Goal: Task Accomplishment & Management: Complete application form

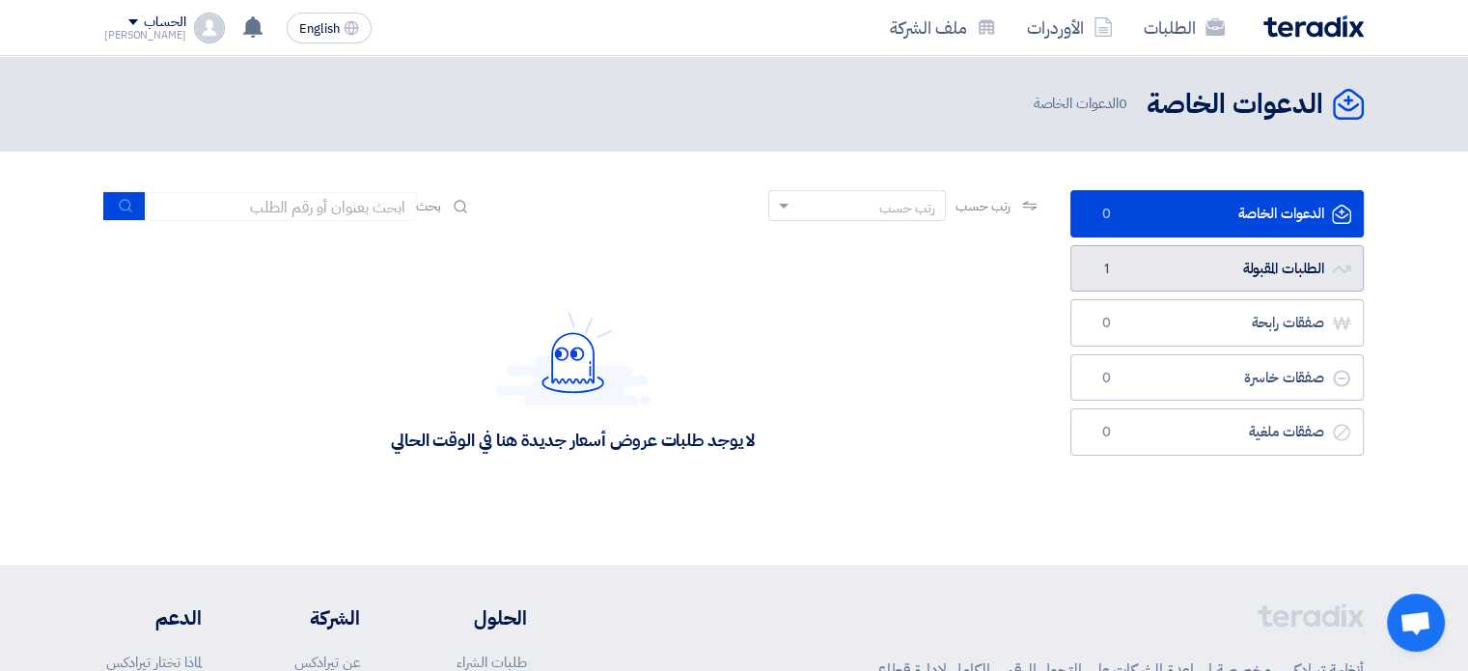
click at [1243, 275] on link "الطلبات المقبولة الطلبات المقبولة 1" at bounding box center [1216, 268] width 293 height 47
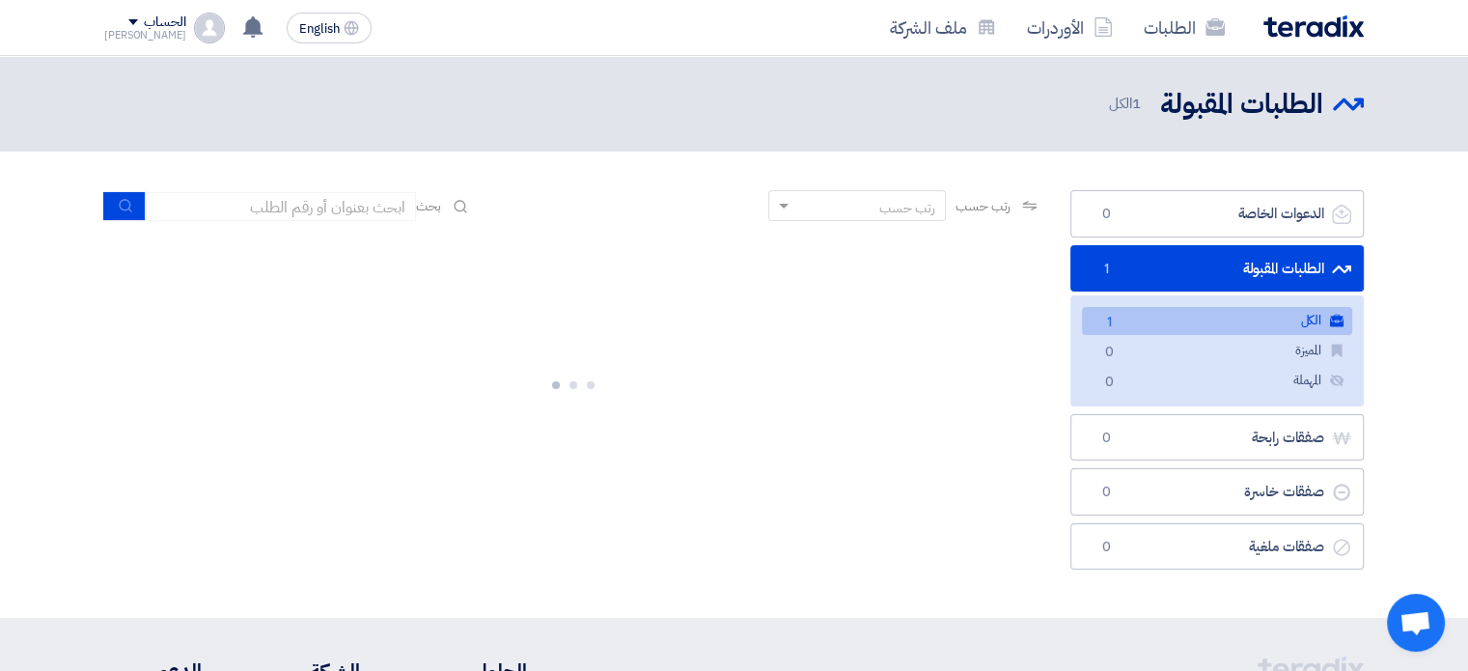
click at [1232, 316] on link "الكل الكل 1" at bounding box center [1217, 321] width 270 height 28
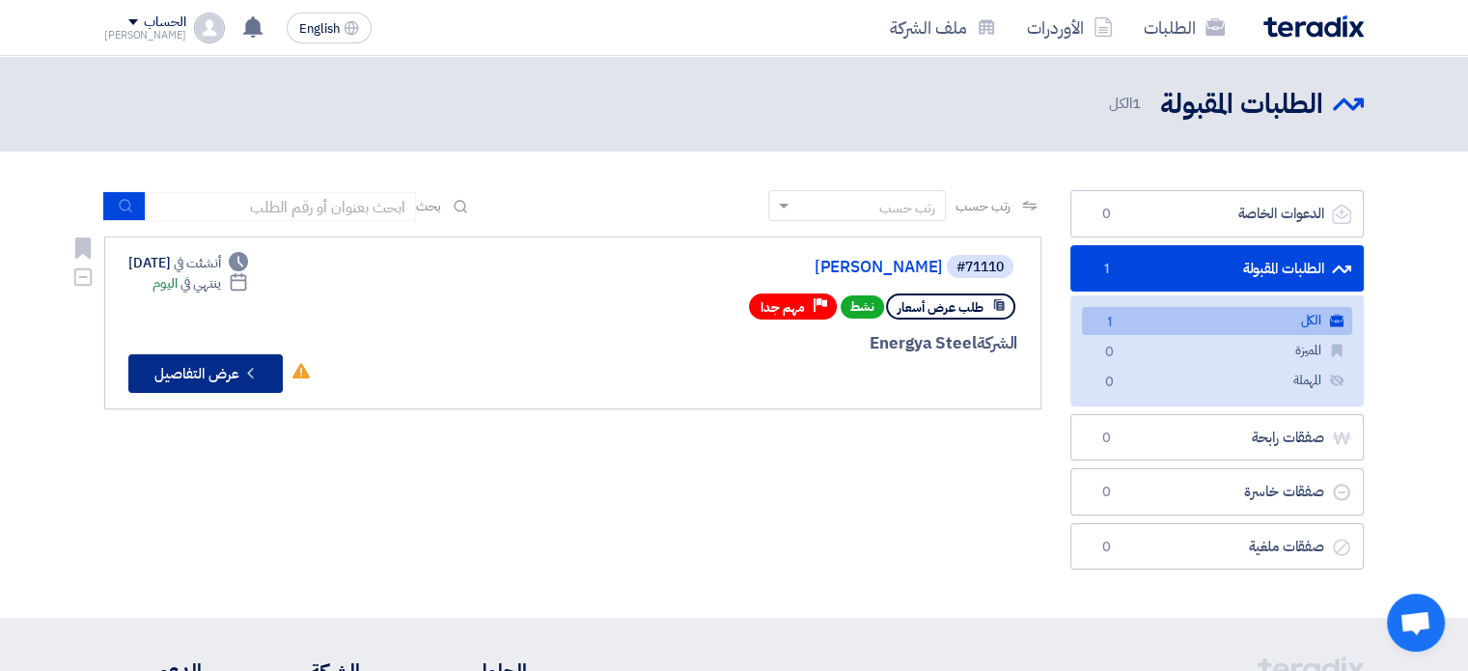
click at [205, 371] on button "Check details عرض التفاصيل" at bounding box center [205, 373] width 154 height 39
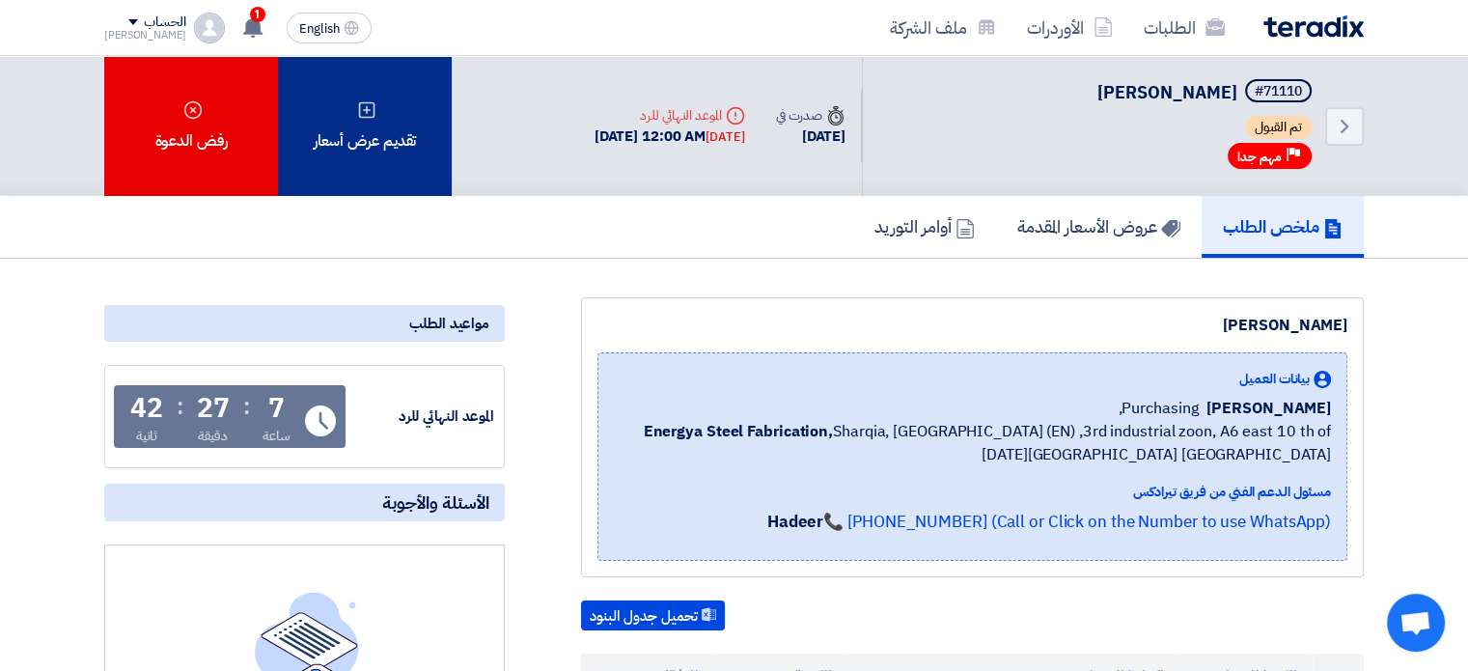
click at [402, 119] on div "تقديم عرض أسعار" at bounding box center [365, 126] width 174 height 140
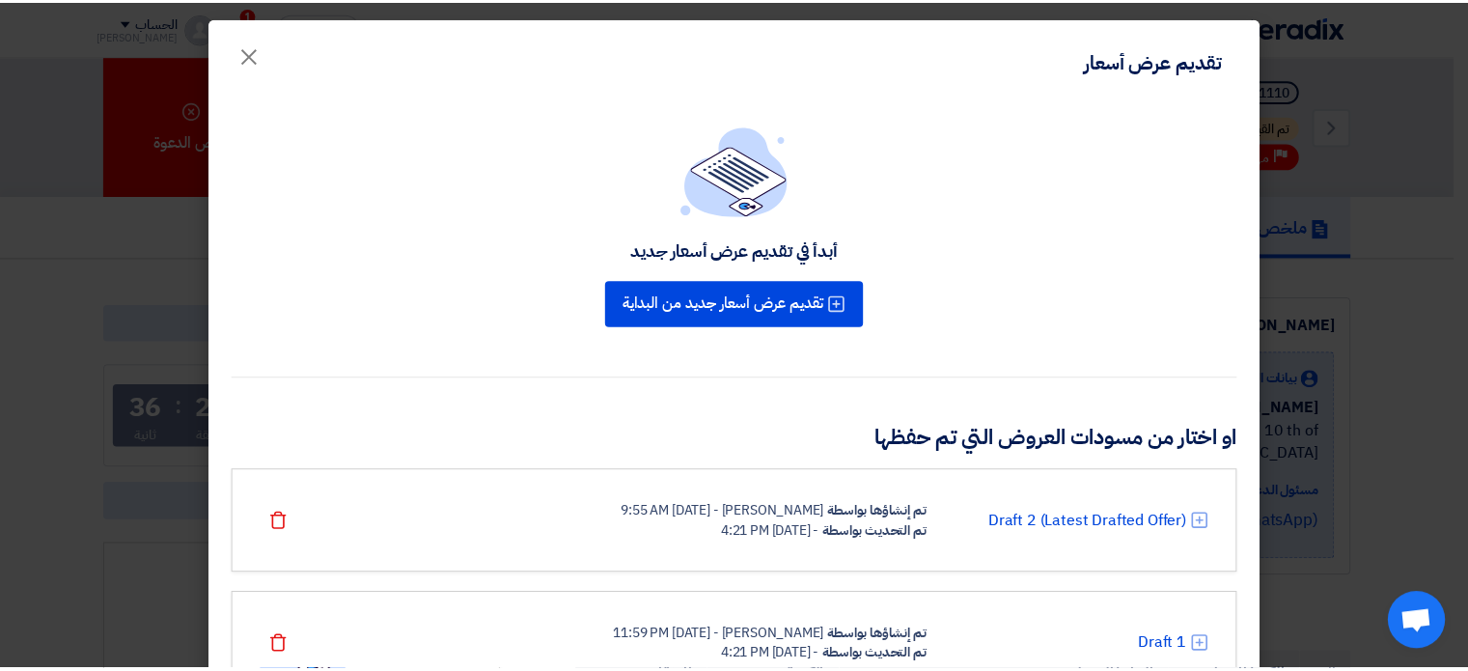
scroll to position [92, 0]
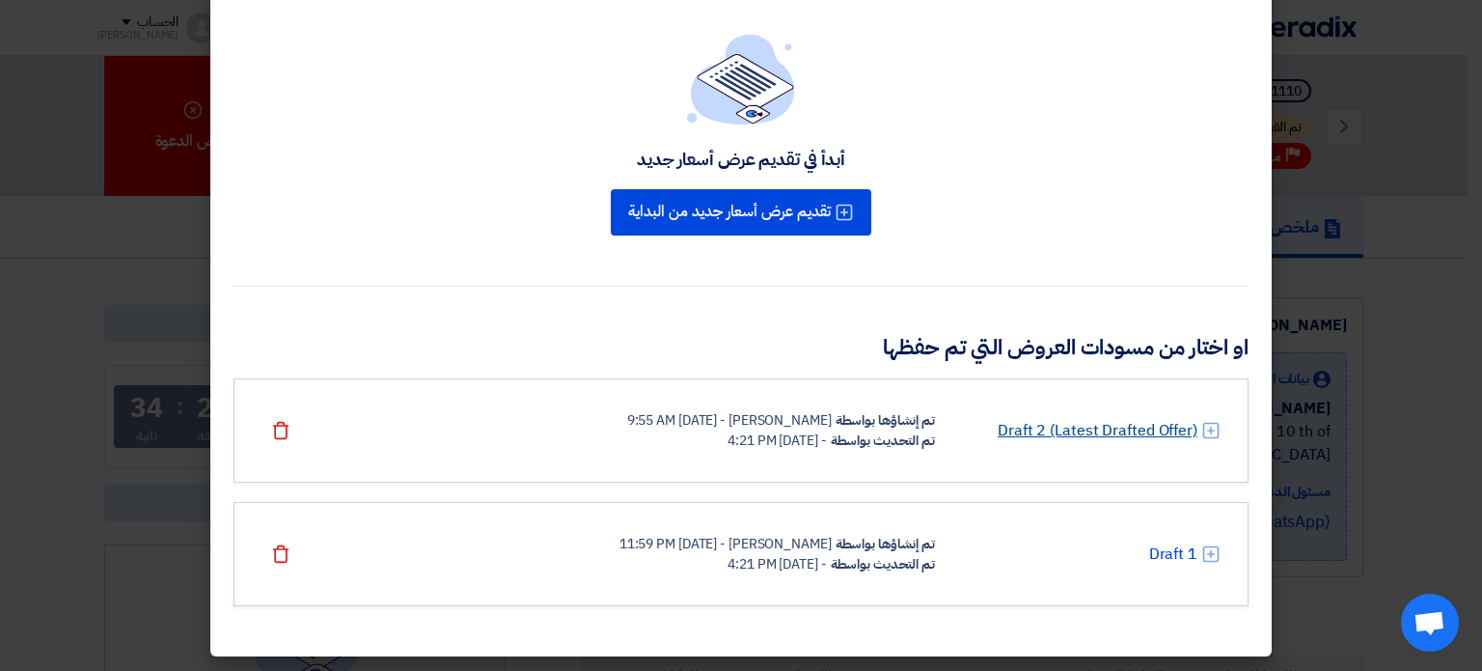
click at [1081, 431] on link "Draft 2 (Latest Drafted Offer)" at bounding box center [1098, 430] width 200 height 23
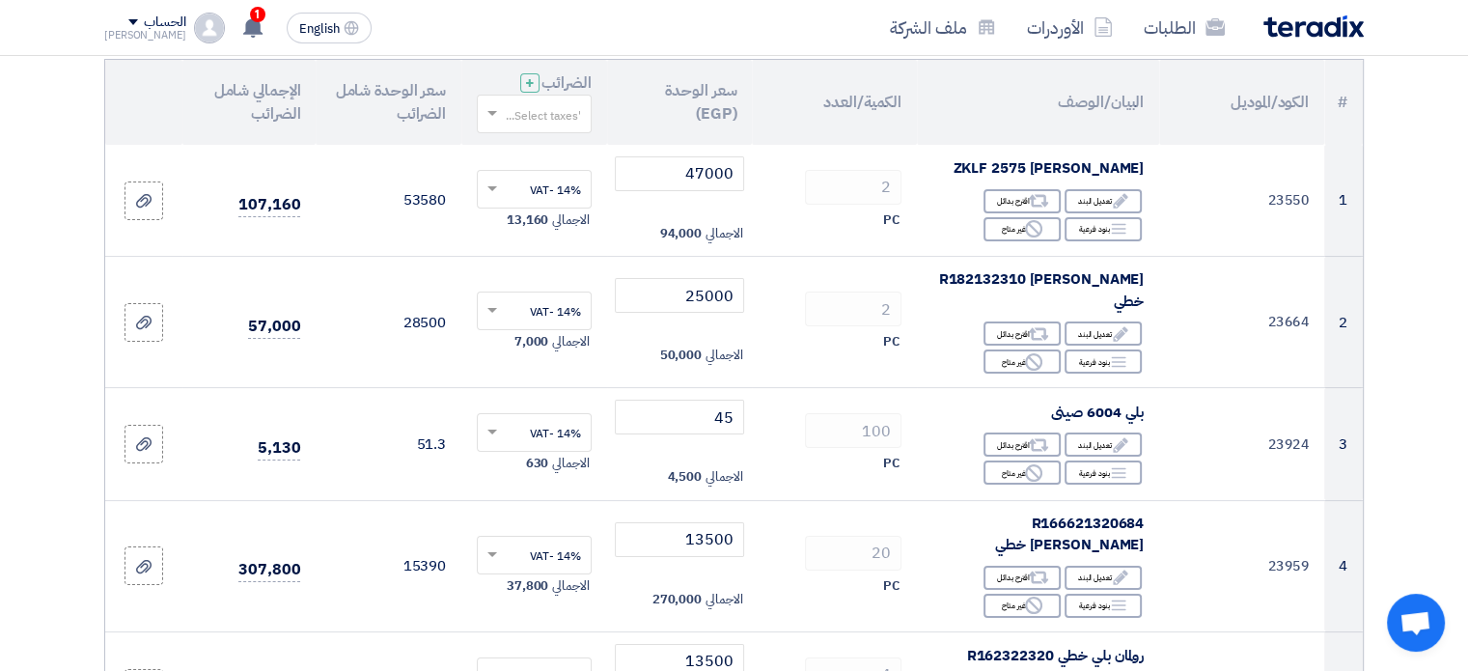
scroll to position [229, 0]
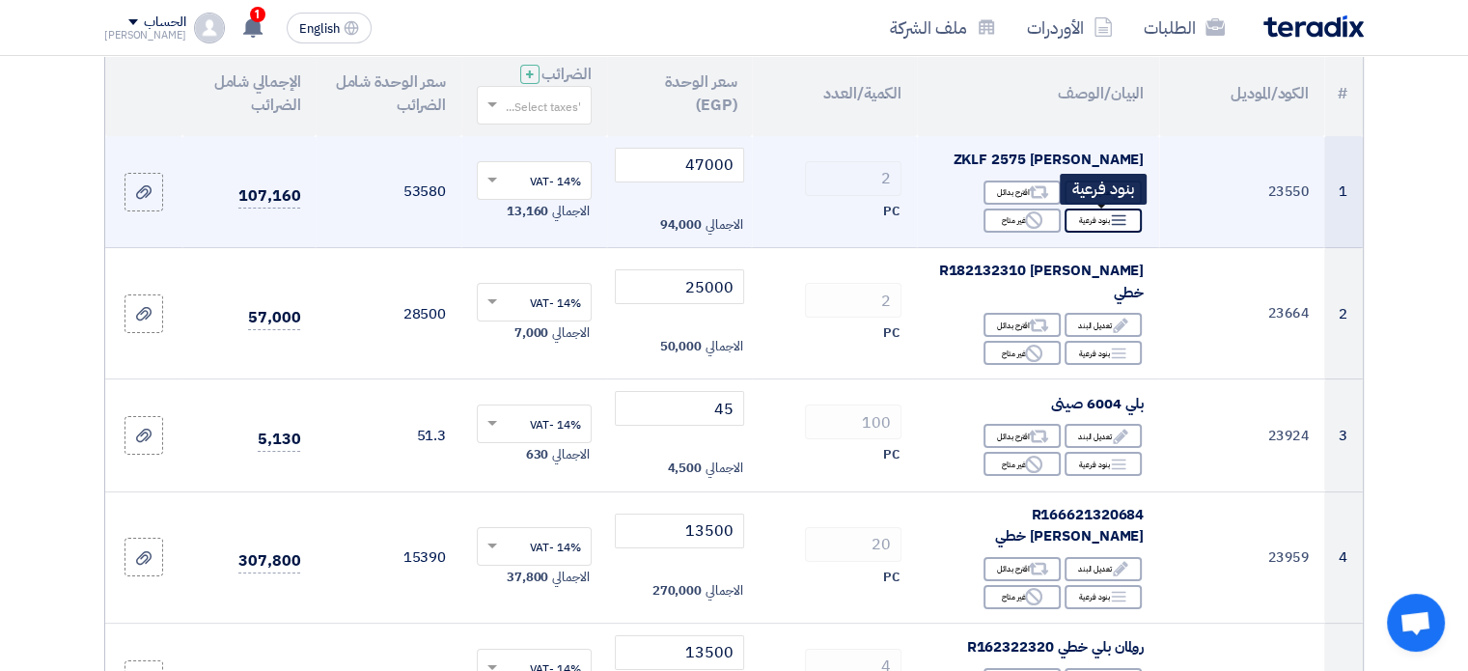
click at [1111, 214] on icon "Breakdown" at bounding box center [1118, 219] width 17 height 17
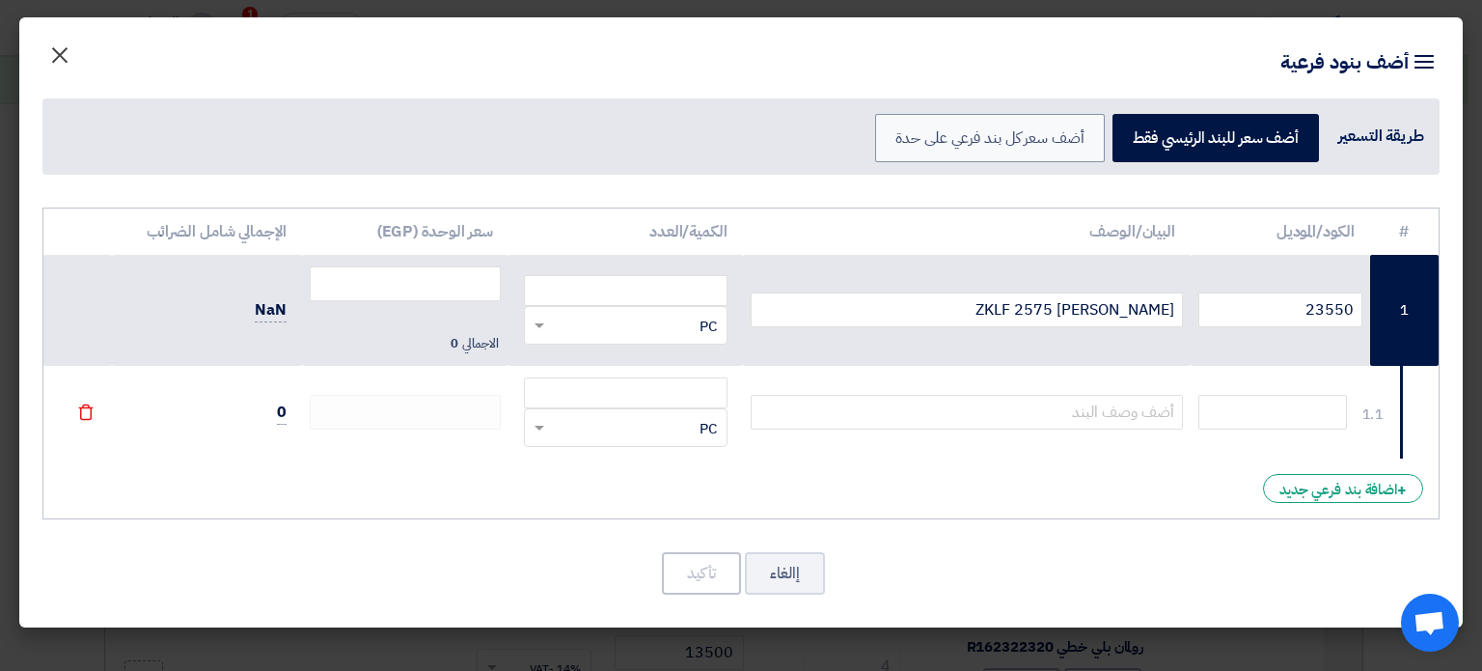
click at [59, 67] on span "×" at bounding box center [59, 54] width 23 height 58
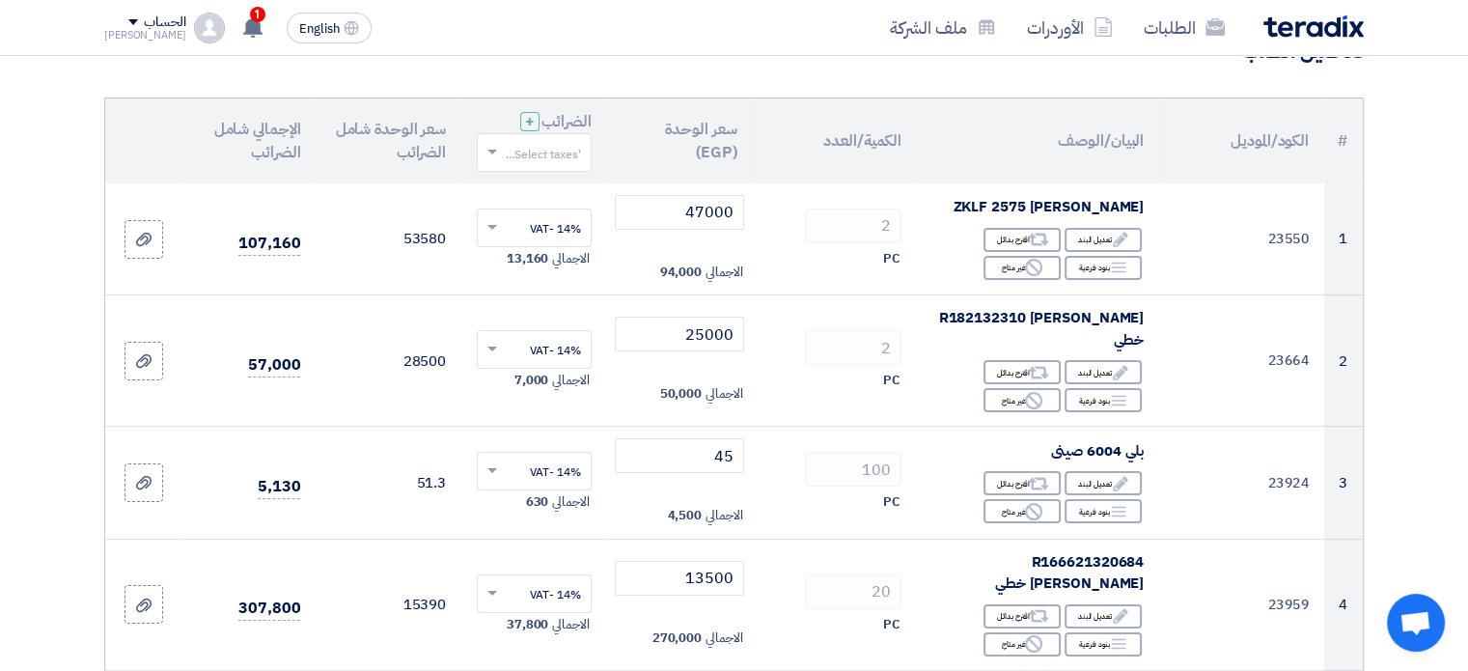
scroll to position [170, 0]
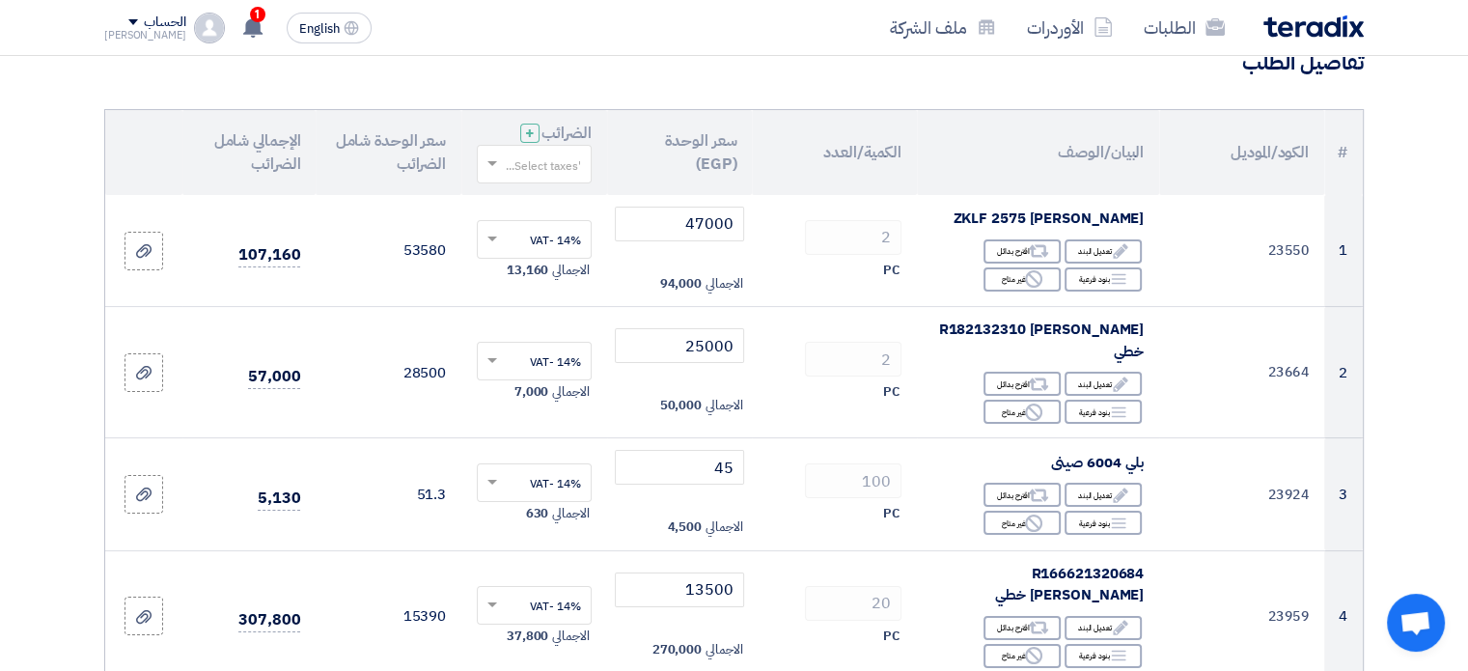
click at [487, 158] on span at bounding box center [490, 163] width 24 height 17
click at [517, 197] on div "14% -VAT" at bounding box center [534, 200] width 113 height 34
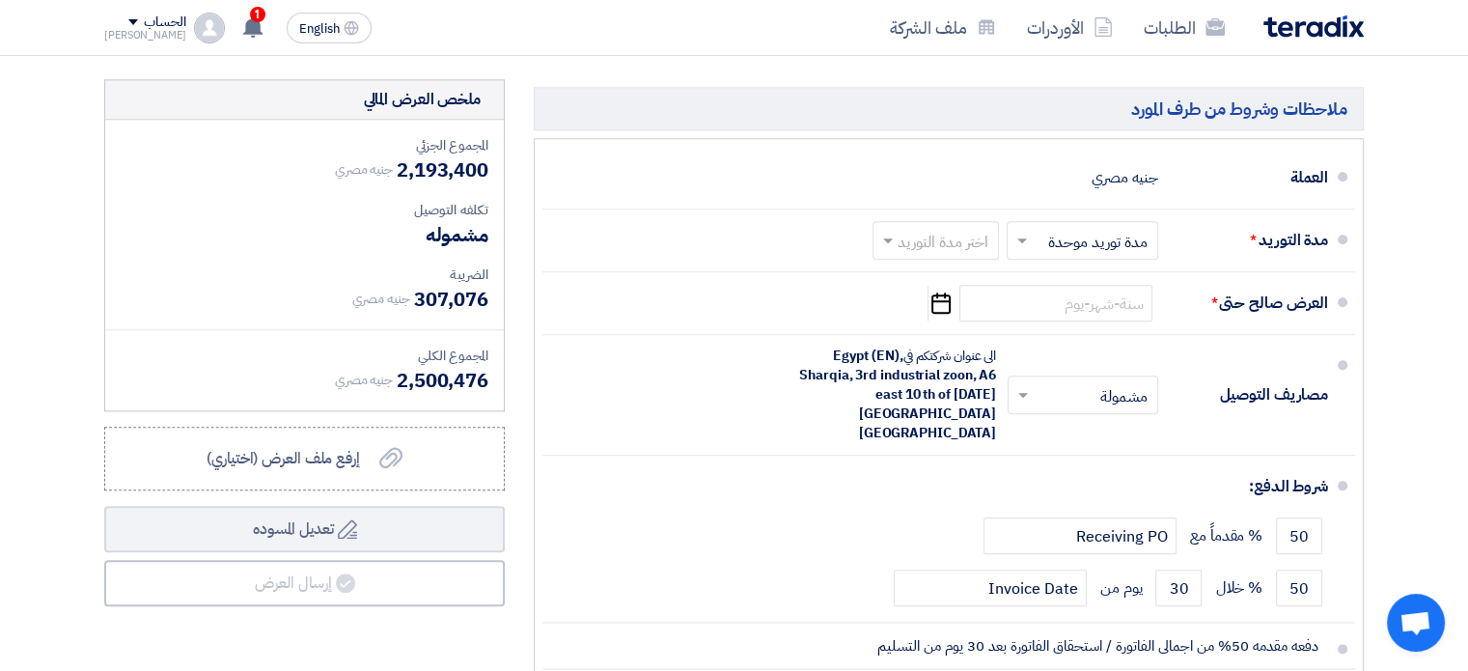
scroll to position [2128, 0]
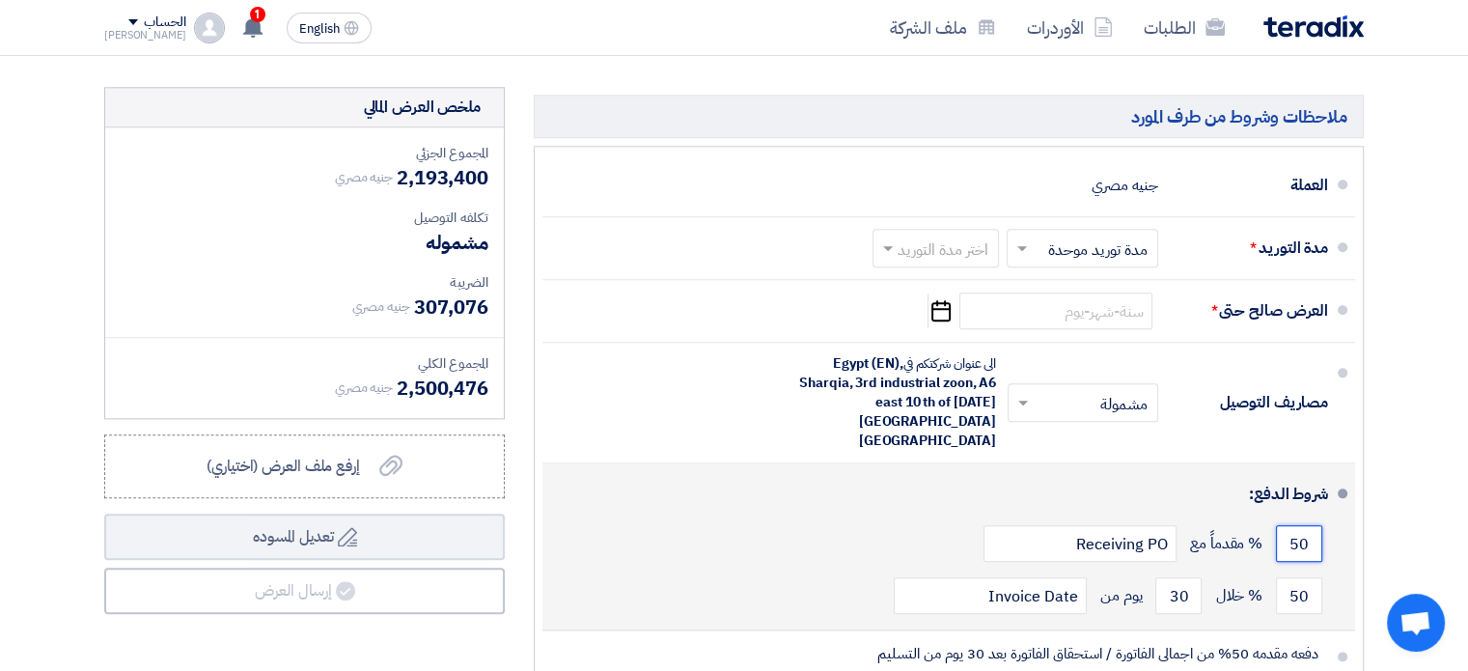
click at [1297, 525] on input "50" at bounding box center [1299, 543] width 46 height 37
type input "0"
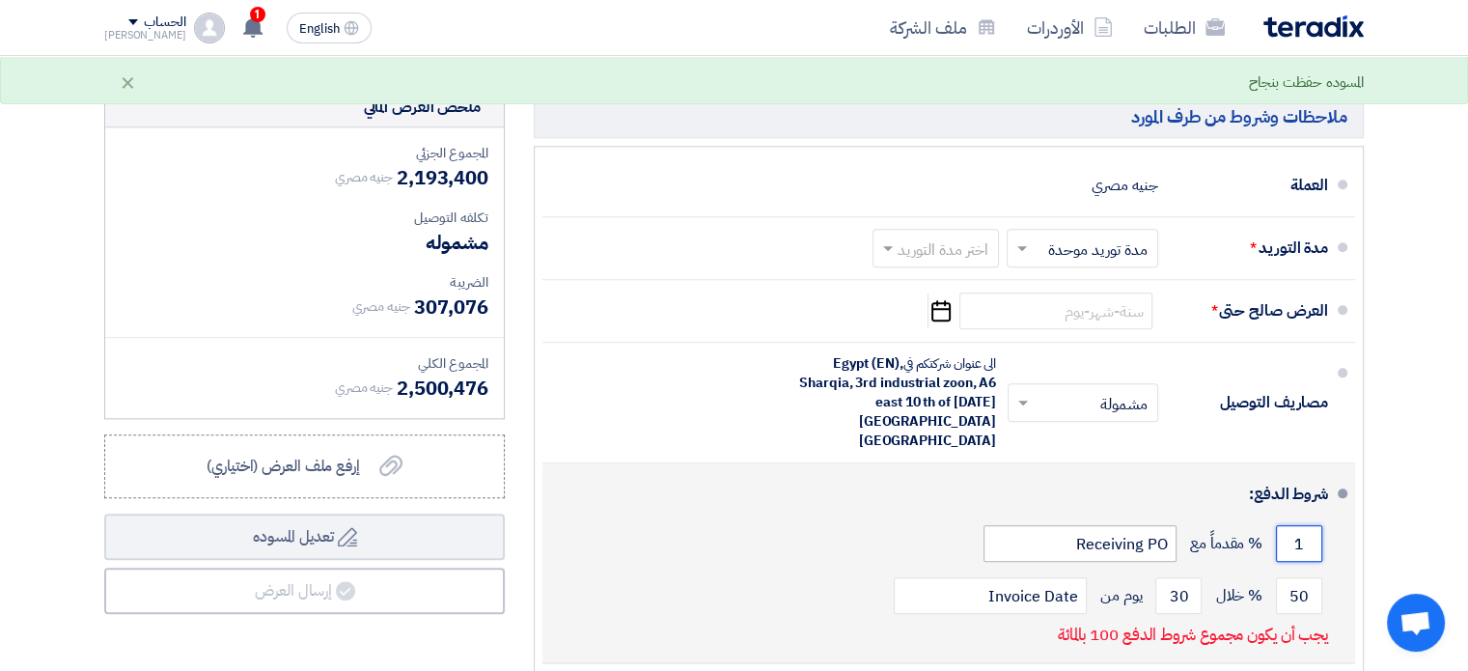
type input "1"
click at [1143, 525] on input "Receiving PO" at bounding box center [1079, 543] width 193 height 37
click at [1303, 525] on input "1" at bounding box center [1299, 543] width 46 height 37
type input "25"
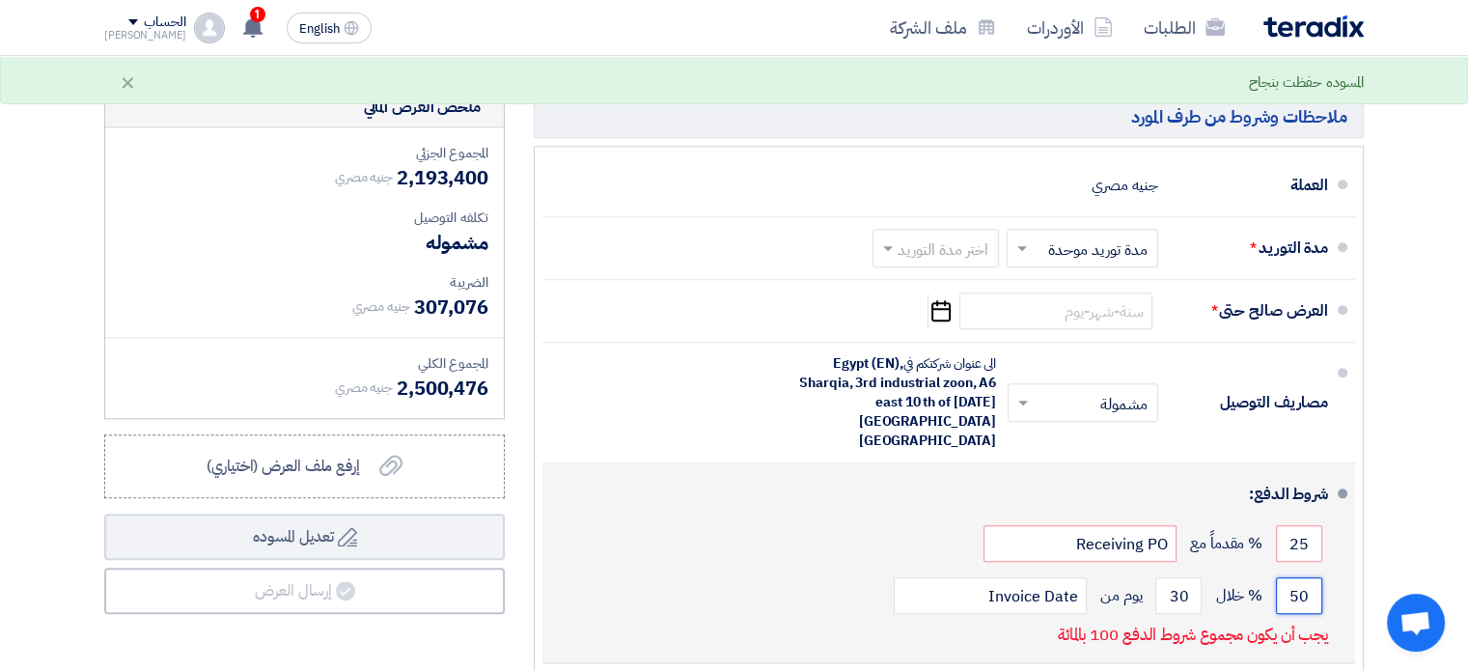
click at [1301, 577] on input "50" at bounding box center [1299, 595] width 46 height 37
drag, startPoint x: 1288, startPoint y: 516, endPoint x: 1303, endPoint y: 513, distance: 14.8
click at [1303, 577] on input "50" at bounding box center [1299, 595] width 46 height 37
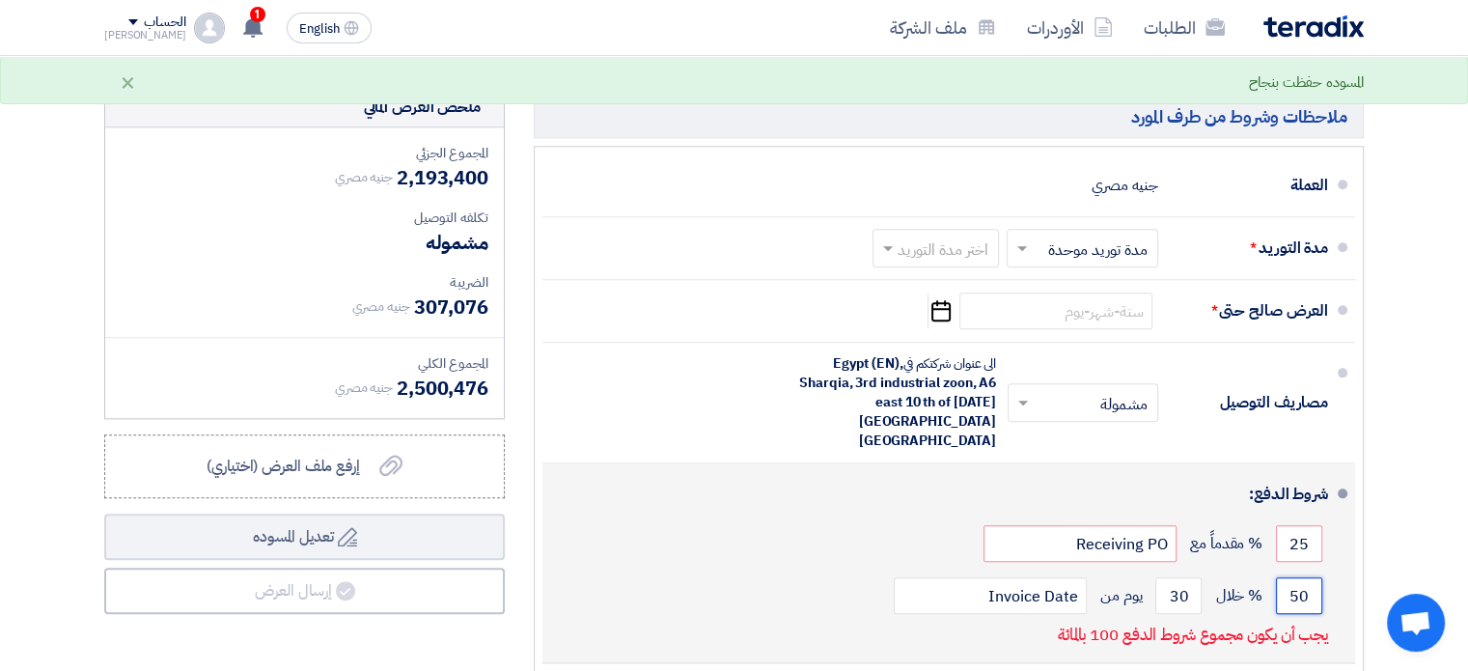
click at [1303, 577] on input "50" at bounding box center [1299, 595] width 46 height 37
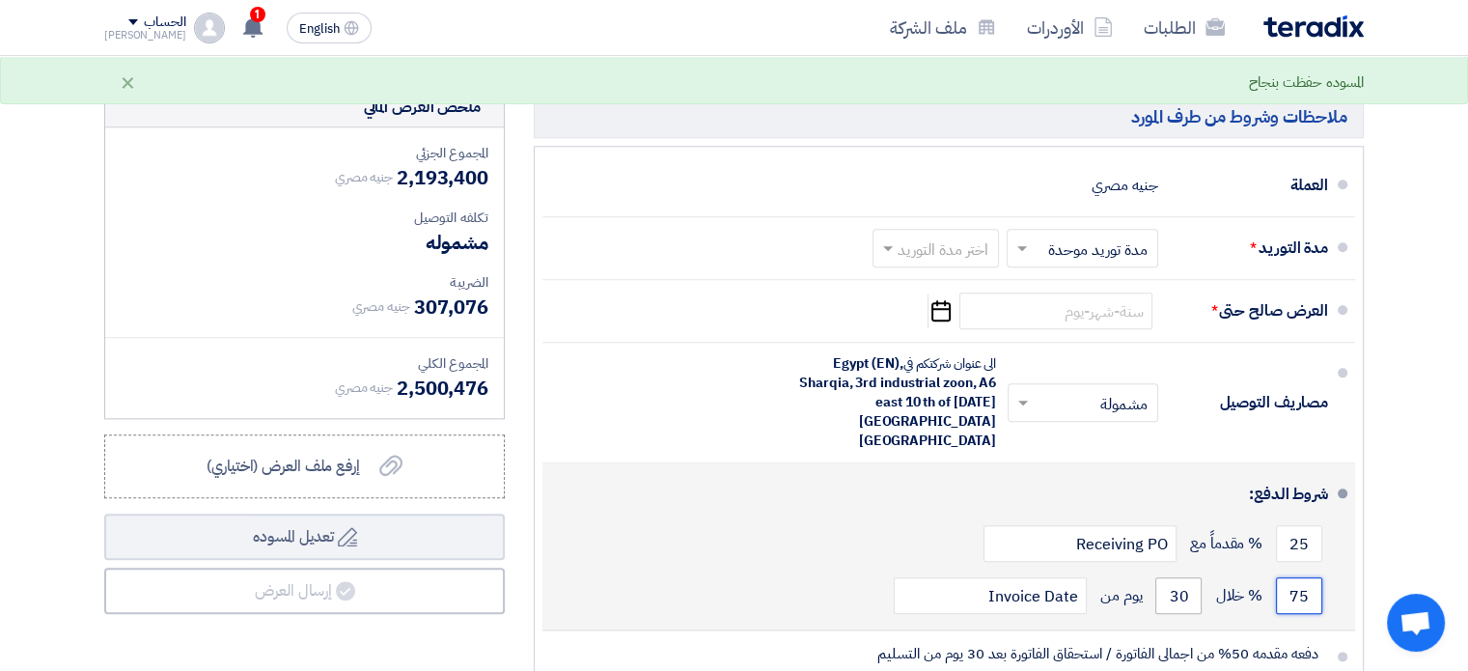
type input "75"
click at [1181, 577] on input "30" at bounding box center [1178, 595] width 46 height 37
type input "45"
click at [1009, 577] on input "Invoice Date" at bounding box center [990, 595] width 193 height 37
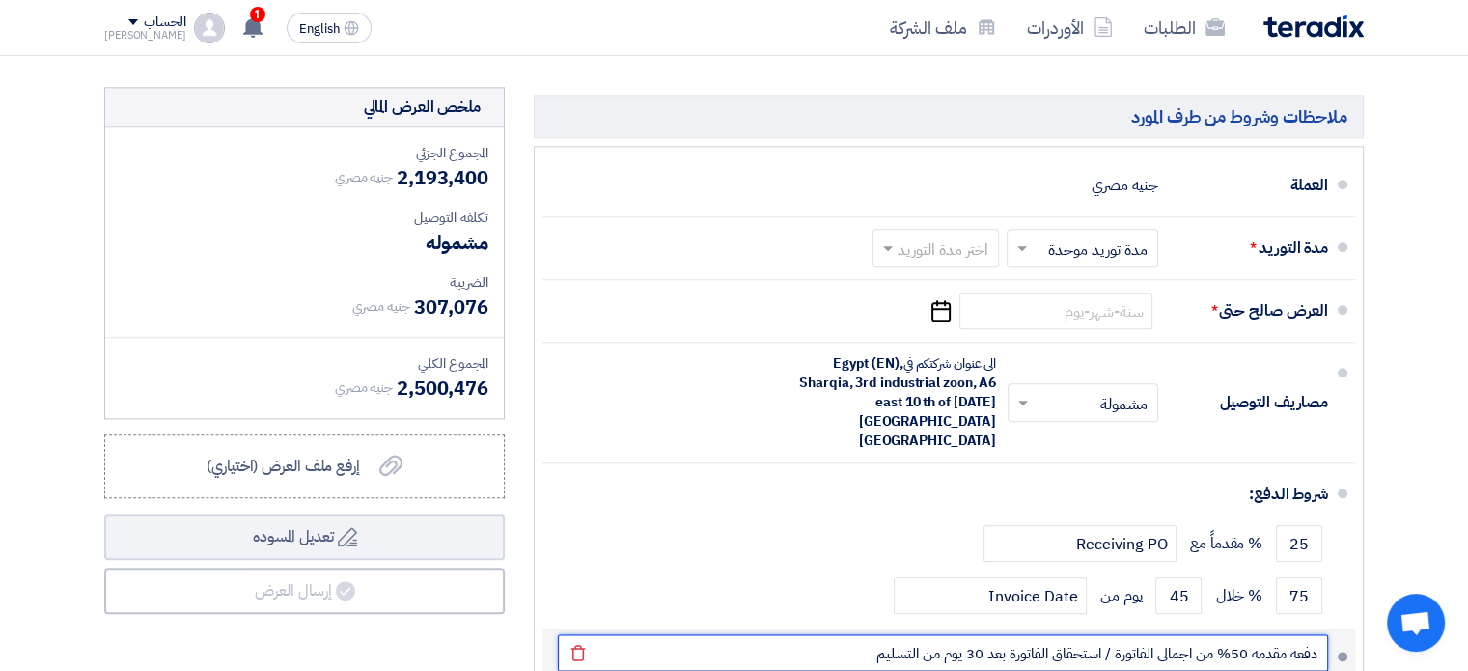
click at [1239, 634] on input "دفعه مقدمه 50% من اجمالى الفاتورة / استحقاق الفاتورة بعد 30 يوم من التسليم" at bounding box center [943, 652] width 770 height 37
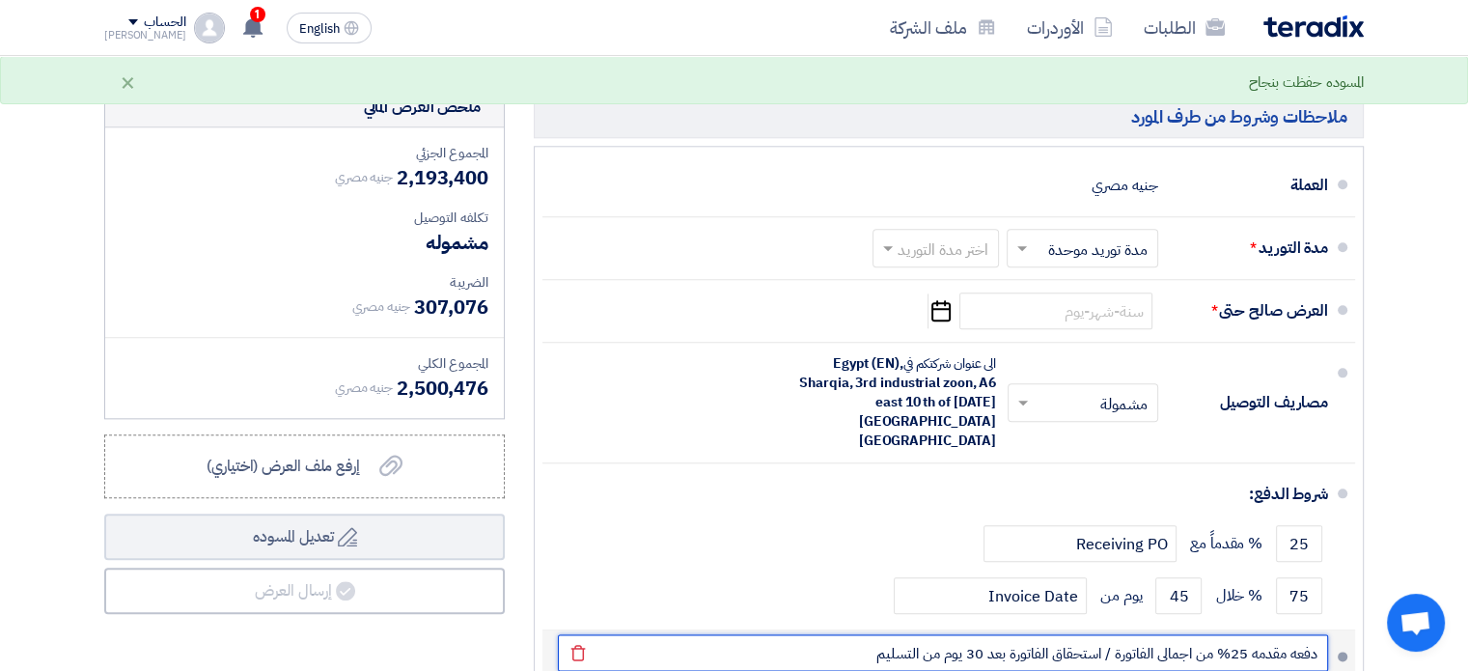
click at [977, 634] on input "دفعه مقدمه 25% من اجمالى الفاتورة / استحقاق الفاتورة بعد 30 يوم من التسليم" at bounding box center [943, 652] width 770 height 37
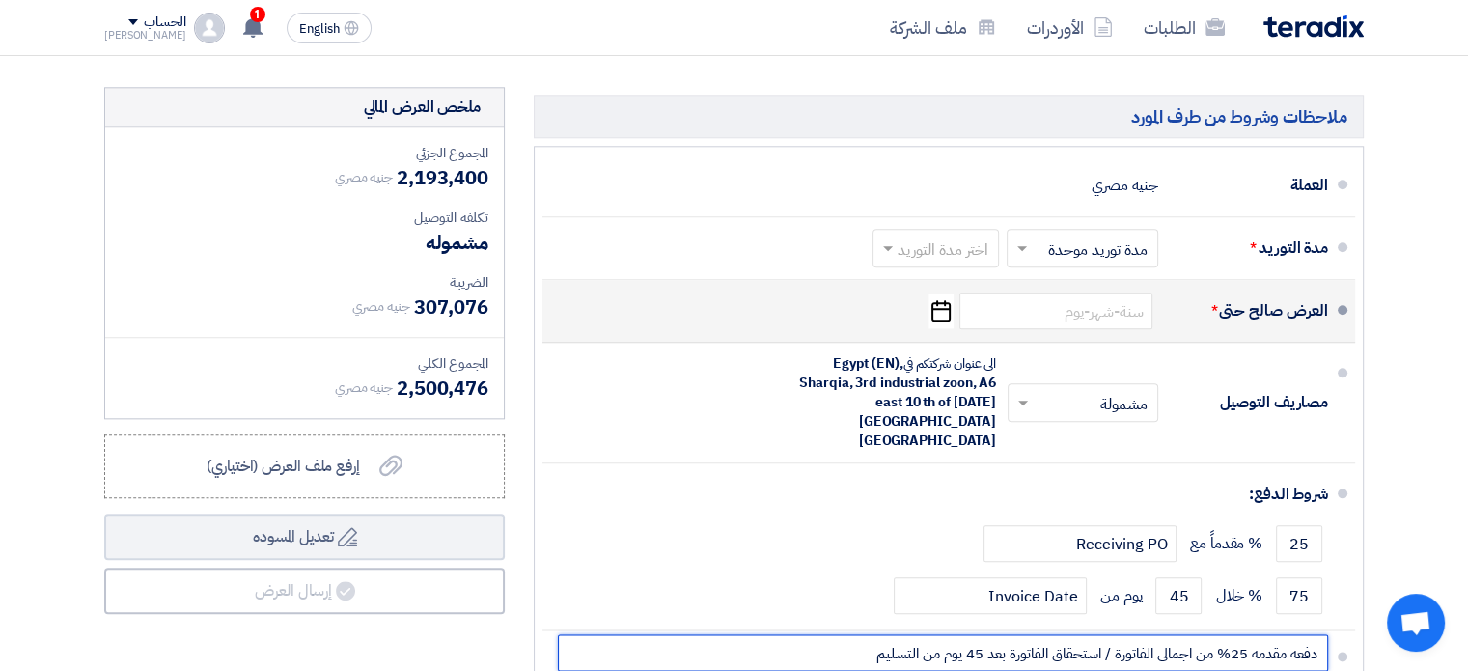
type input "دفعه مقدمه 25% من اجمالى الفاتورة / استحقاق الفاتورة بعد 45 يوم من التسليم"
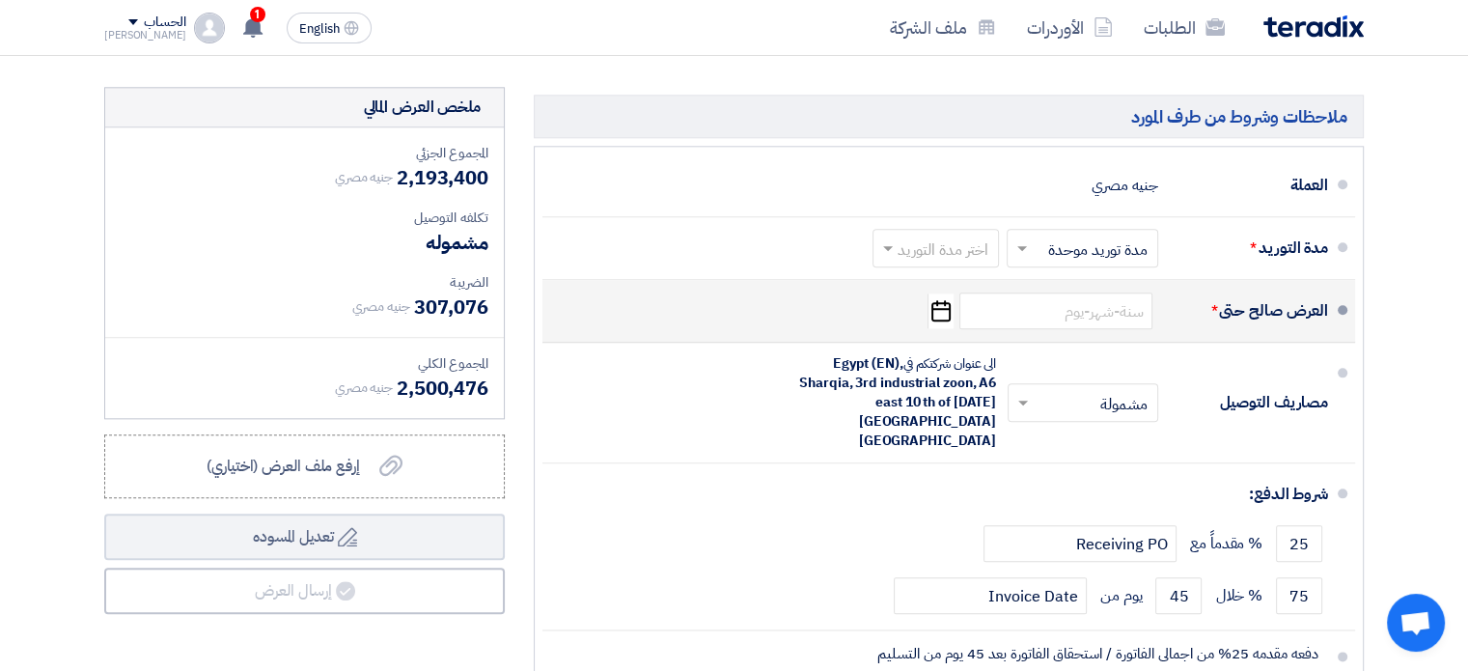
click at [934, 293] on icon "Pick a date" at bounding box center [940, 310] width 26 height 35
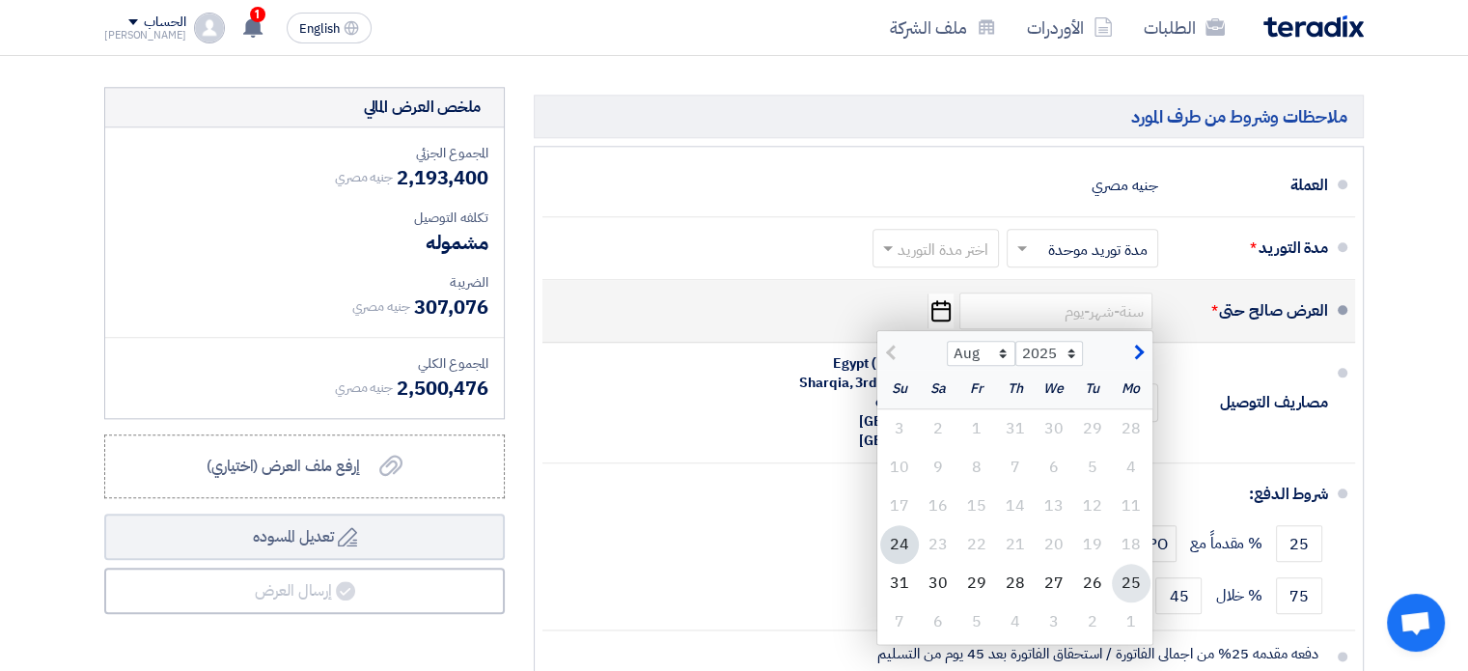
click at [1132, 564] on div "25" at bounding box center [1131, 583] width 39 height 39
type input "[DATE]"
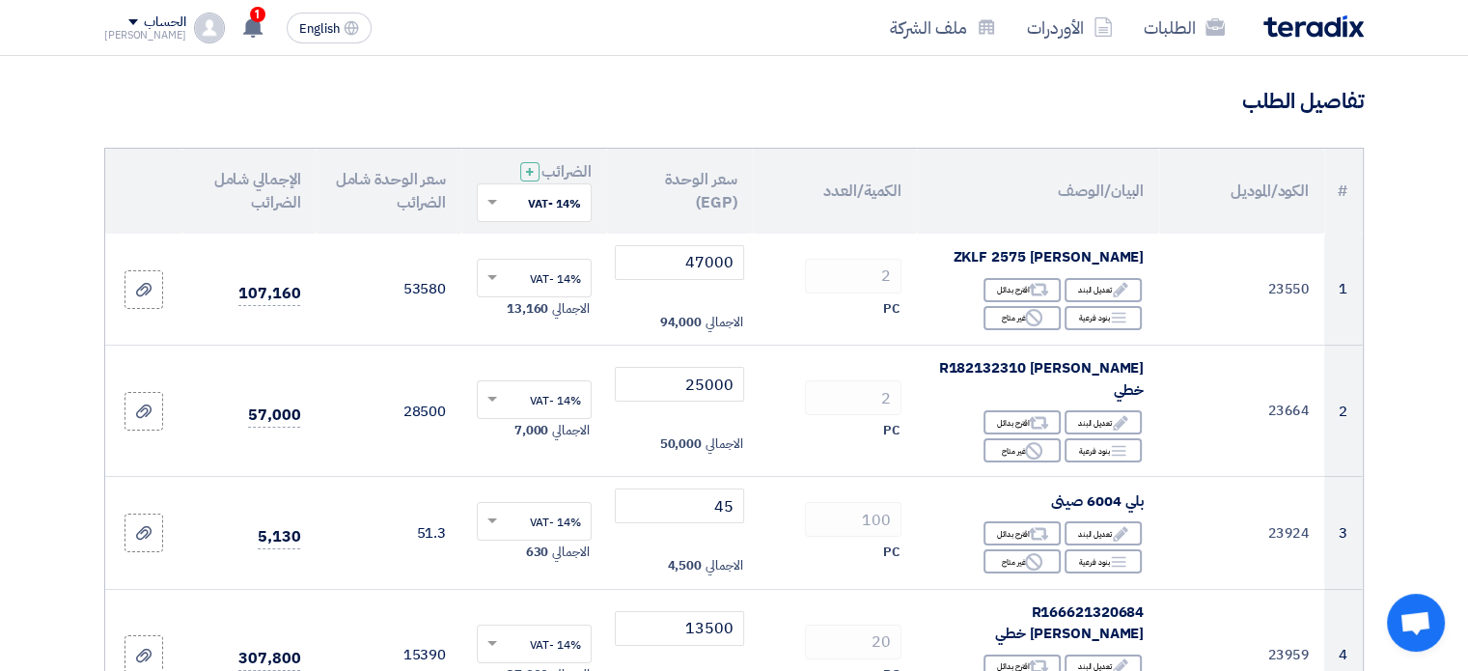
scroll to position [127, 0]
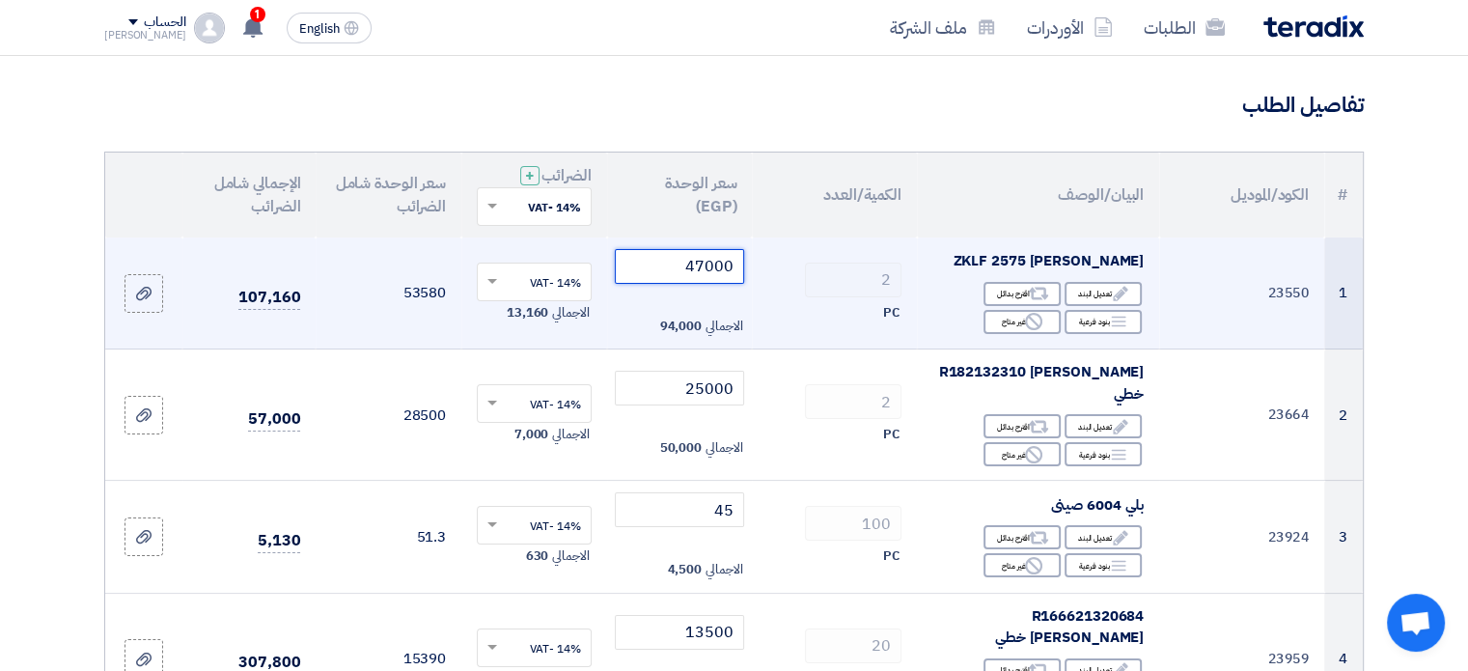
click at [706, 267] on input "47000" at bounding box center [680, 266] width 130 height 35
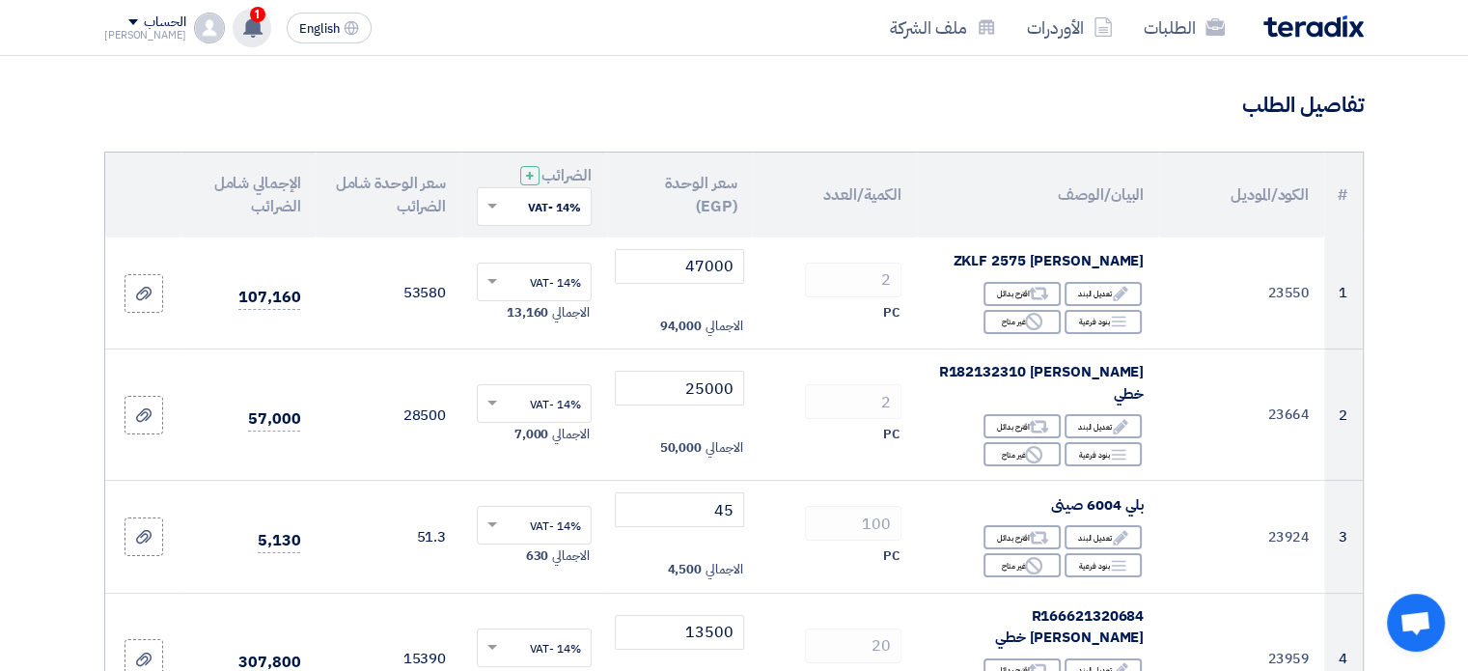
click at [243, 31] on use at bounding box center [252, 26] width 19 height 21
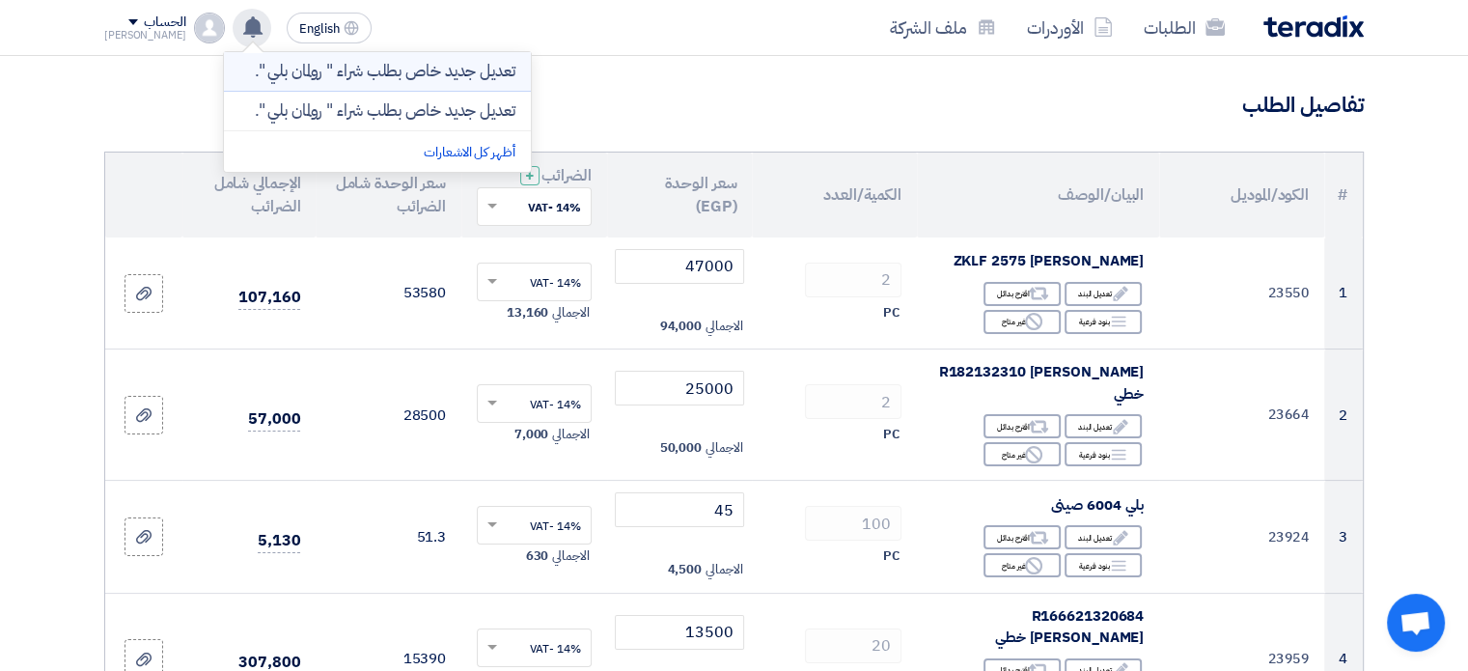
click at [355, 81] on p "تعديل جديد خاص بطلب شراء " رولمان بلي "." at bounding box center [385, 71] width 261 height 19
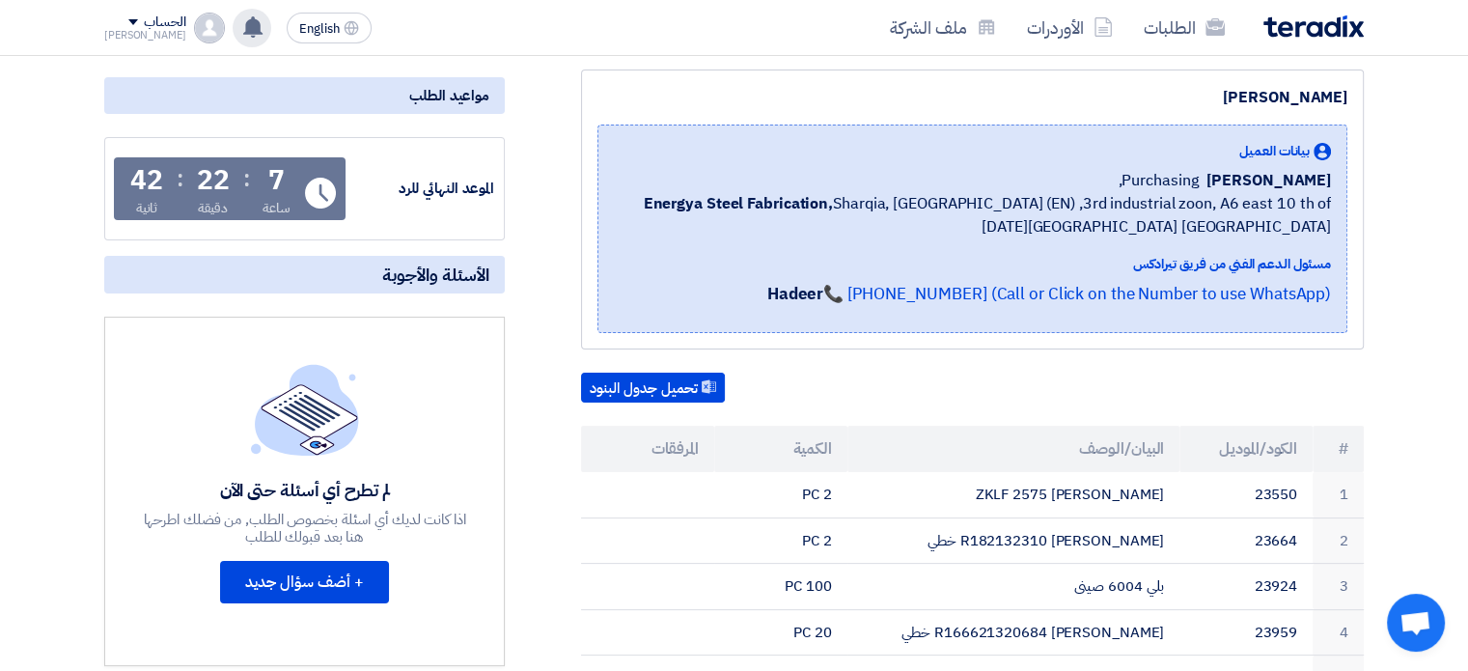
scroll to position [225, 0]
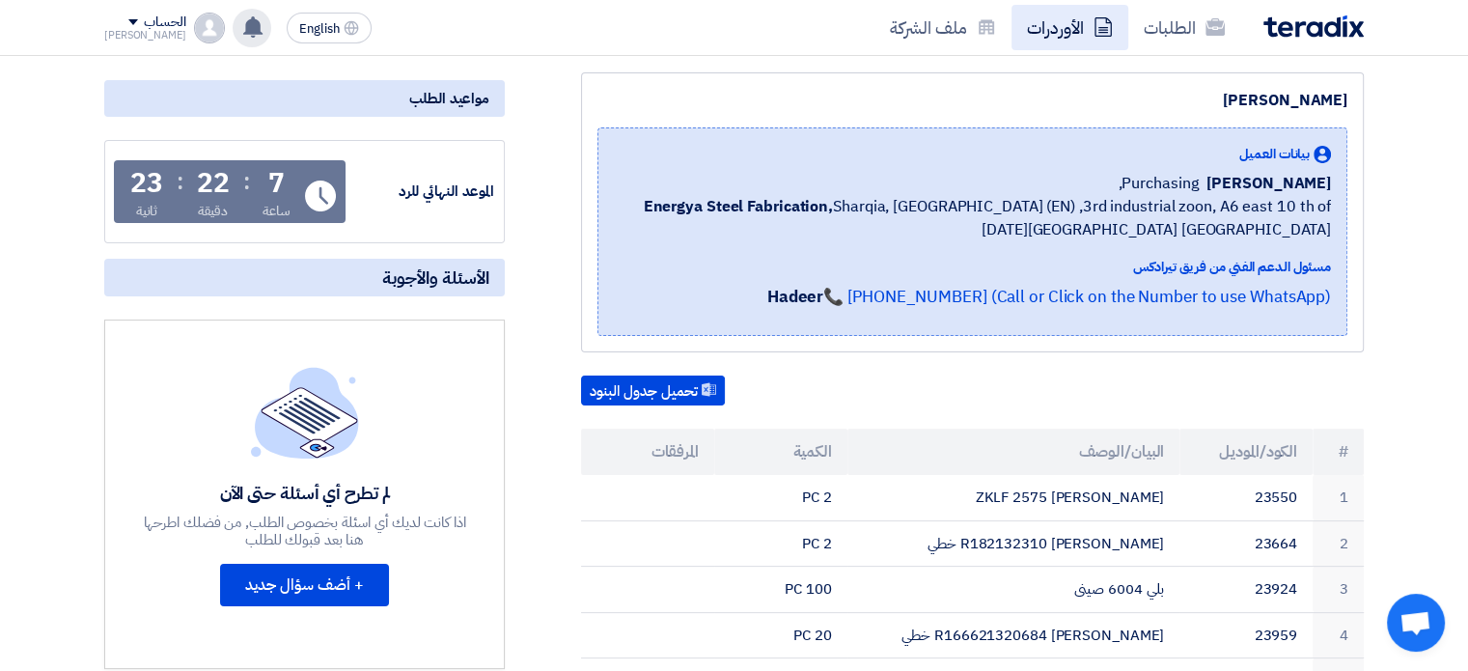
click at [1062, 44] on link "الأوردرات" at bounding box center [1069, 27] width 117 height 45
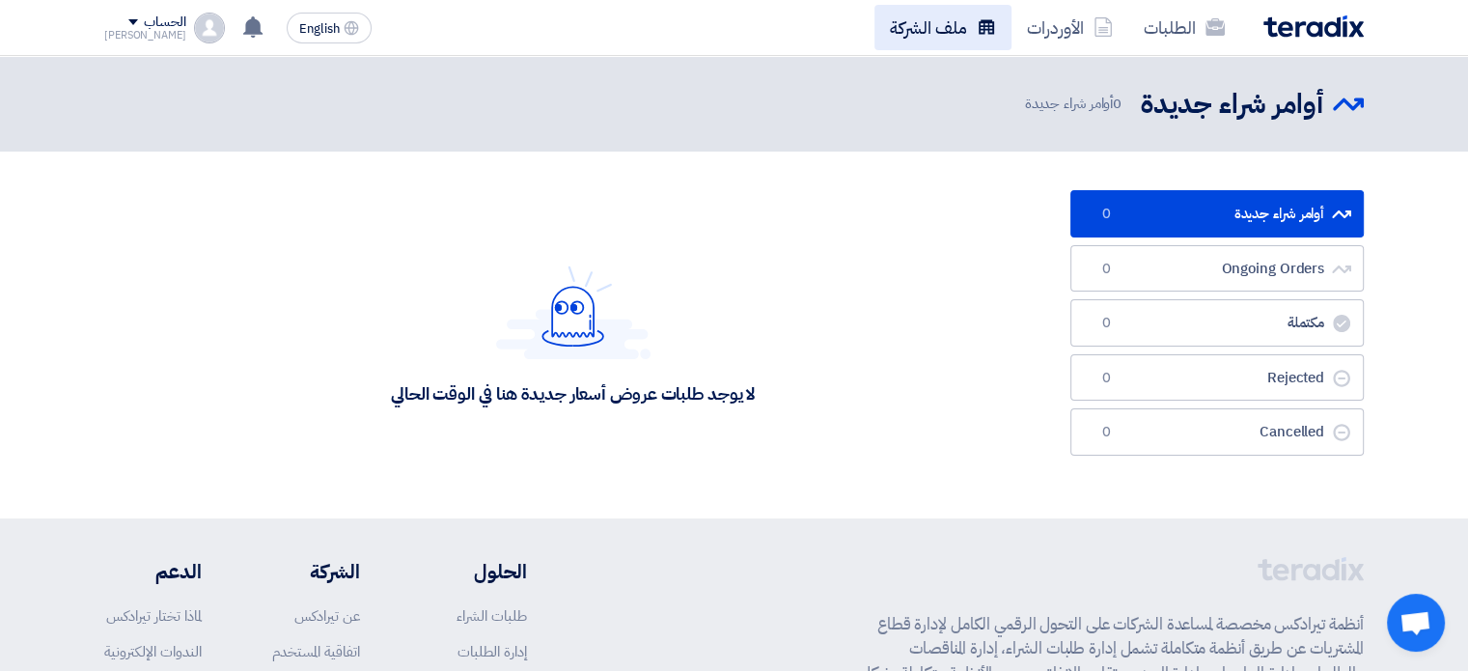
click at [961, 22] on link "ملف الشركة" at bounding box center [942, 27] width 137 height 45
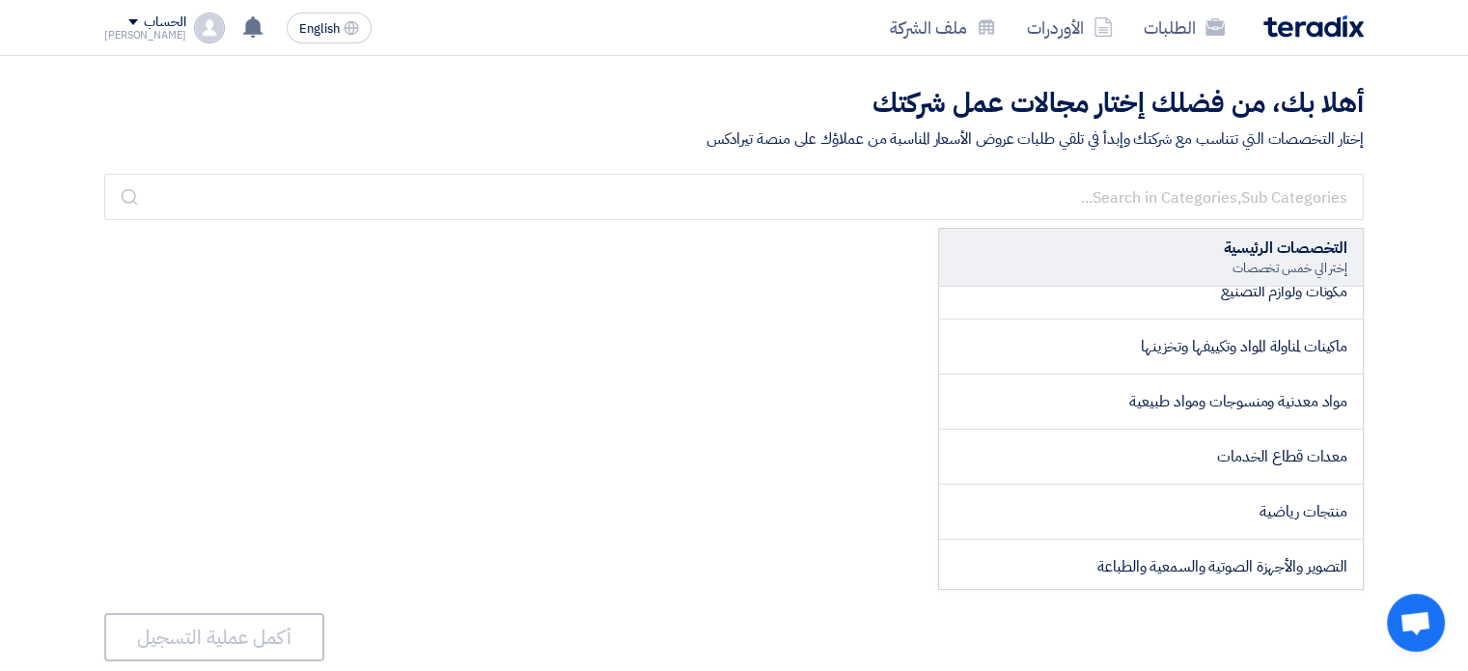
scroll to position [2023, 0]
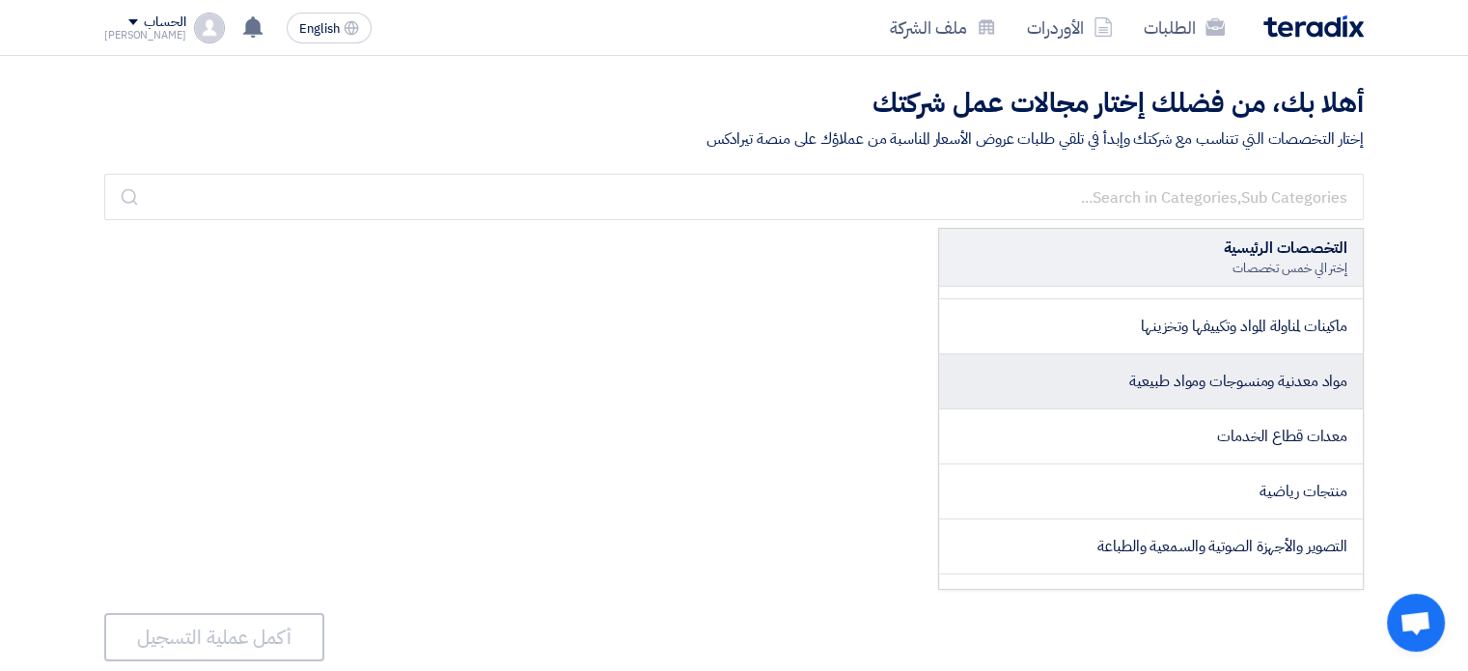
click at [1116, 370] on li "مواد معدنية ومنسوجات ومواد طبيعية" at bounding box center [1151, 381] width 424 height 55
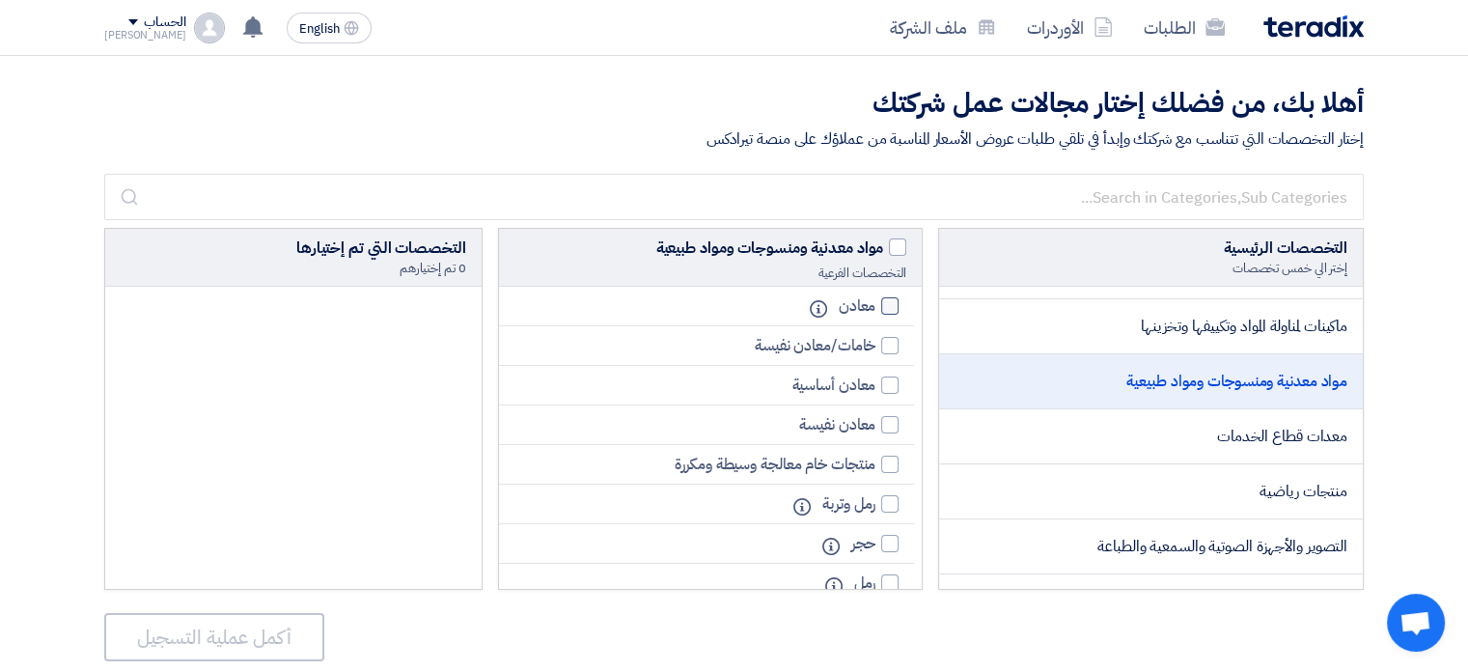
click at [889, 299] on div at bounding box center [889, 305] width 17 height 17
click at [875, 300] on input "معادن" at bounding box center [869, 306] width 13 height 13
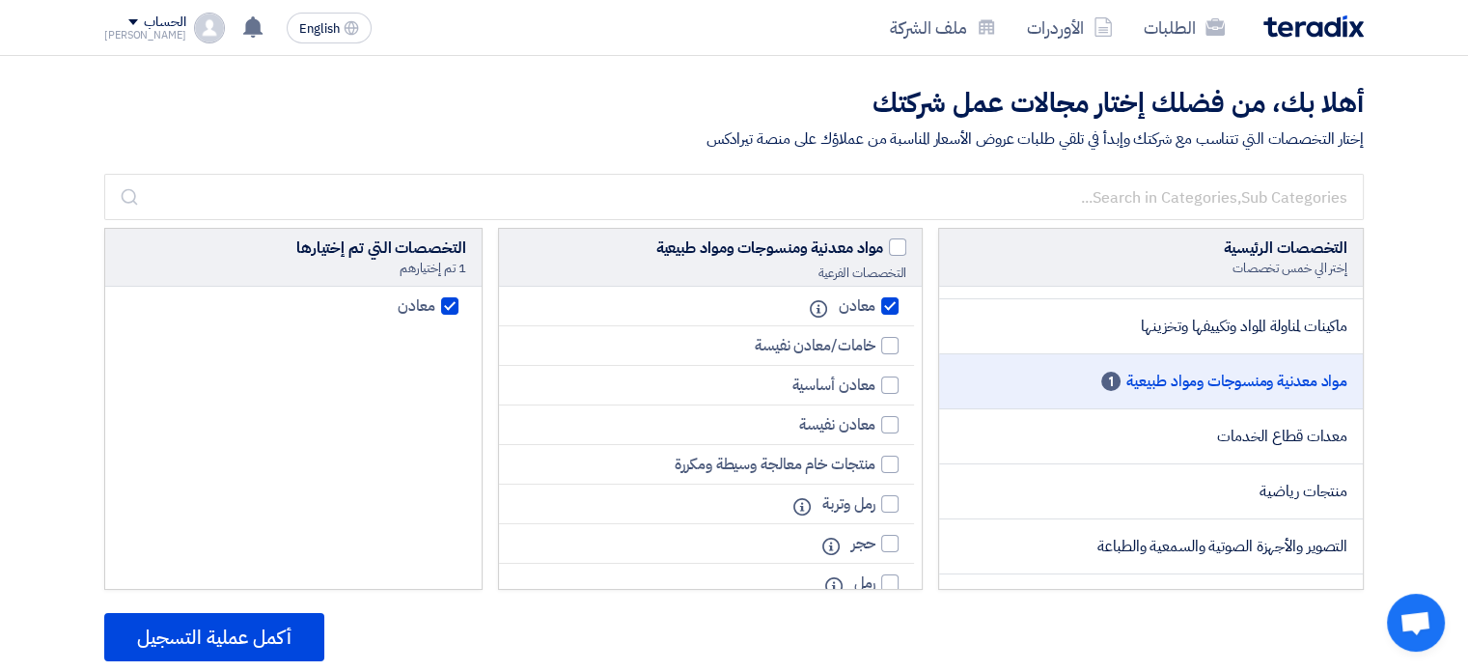
click at [887, 304] on div at bounding box center [889, 305] width 17 height 17
click at [875, 304] on input "معادن" at bounding box center [869, 306] width 13 height 13
checkbox input "false"
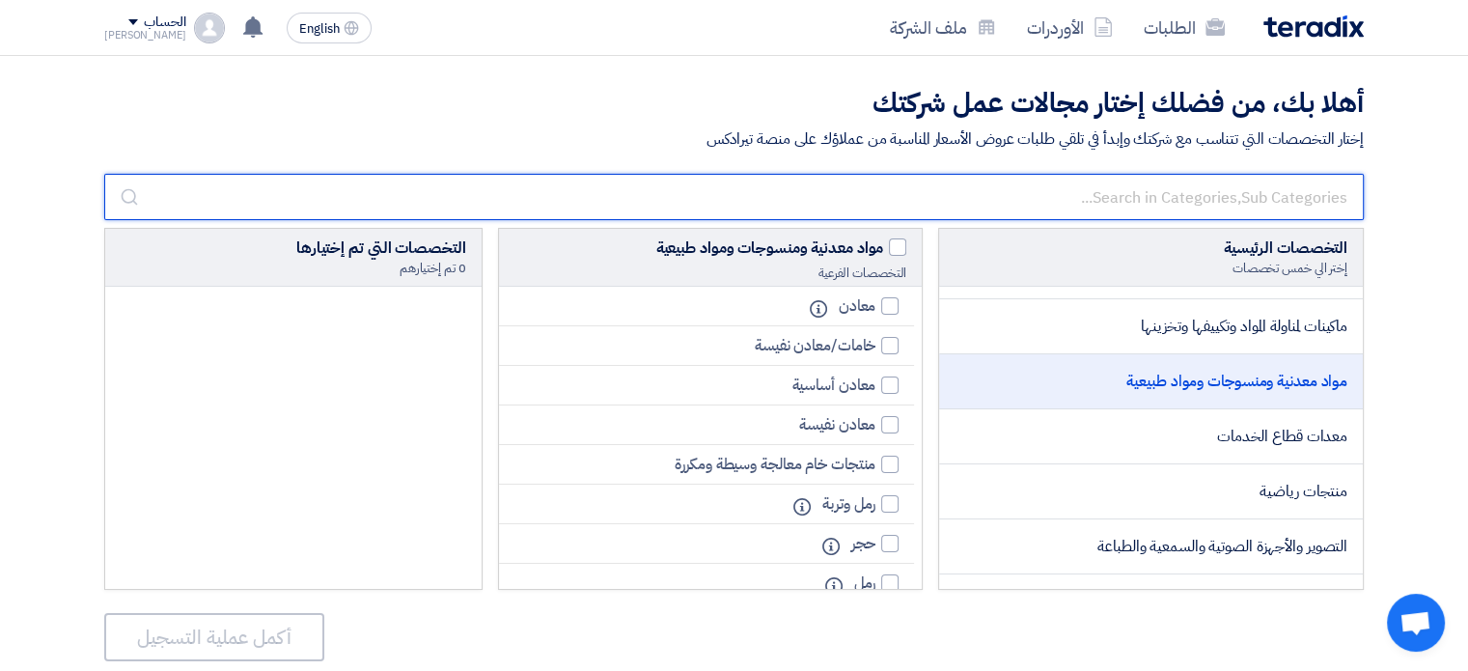
click at [1137, 201] on input "text" at bounding box center [733, 197] width 1259 height 46
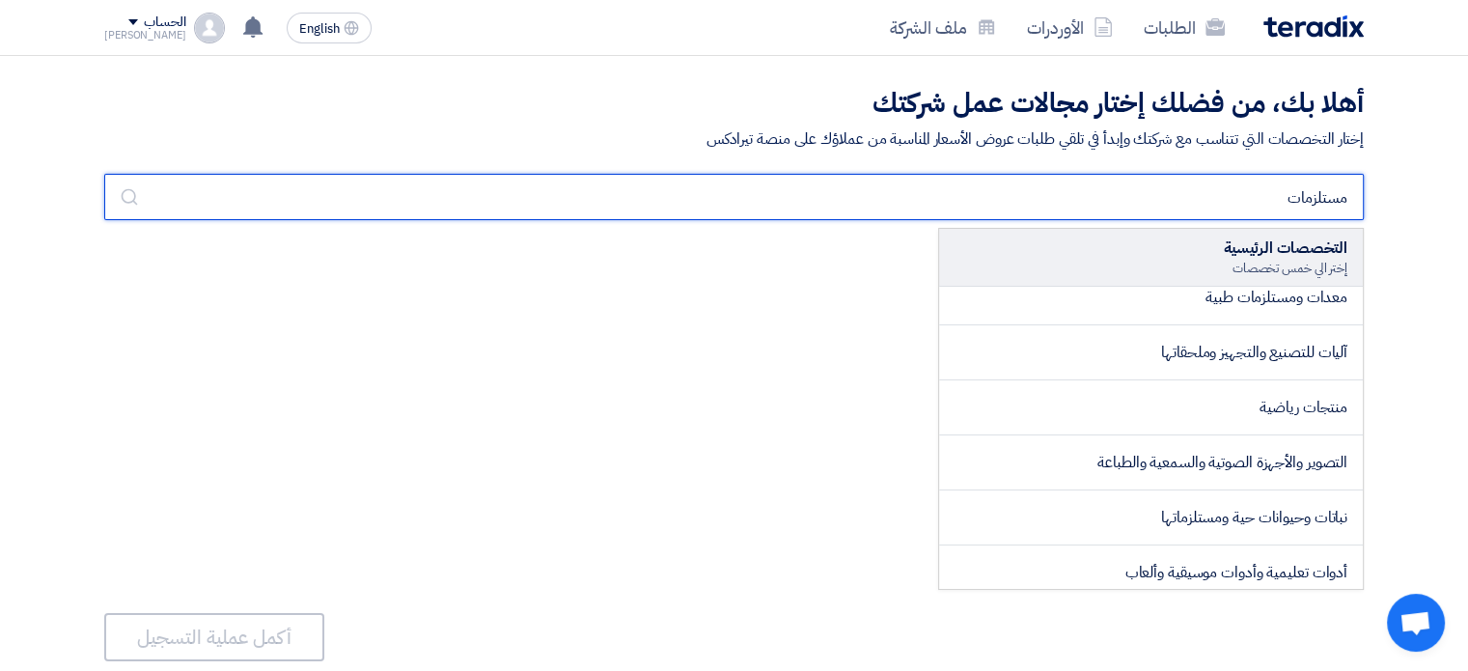
scroll to position [0, 0]
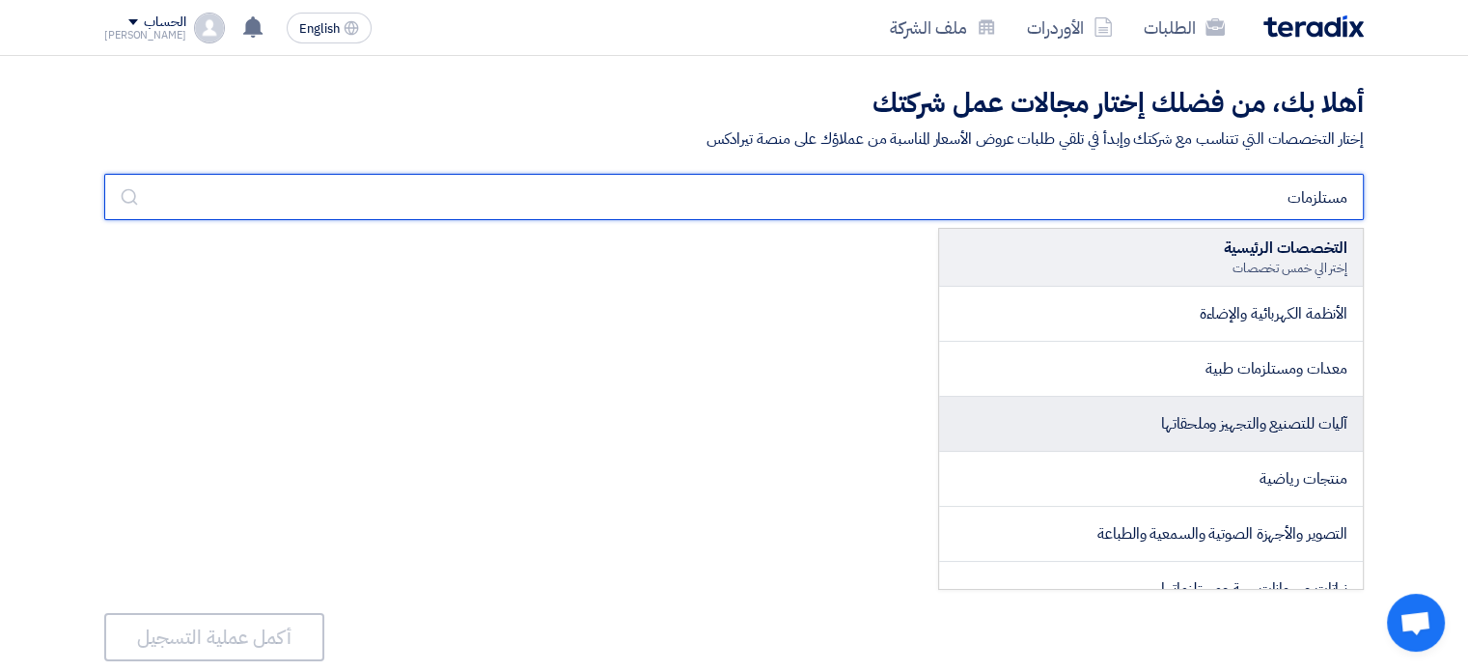
type input "مستلزمات"
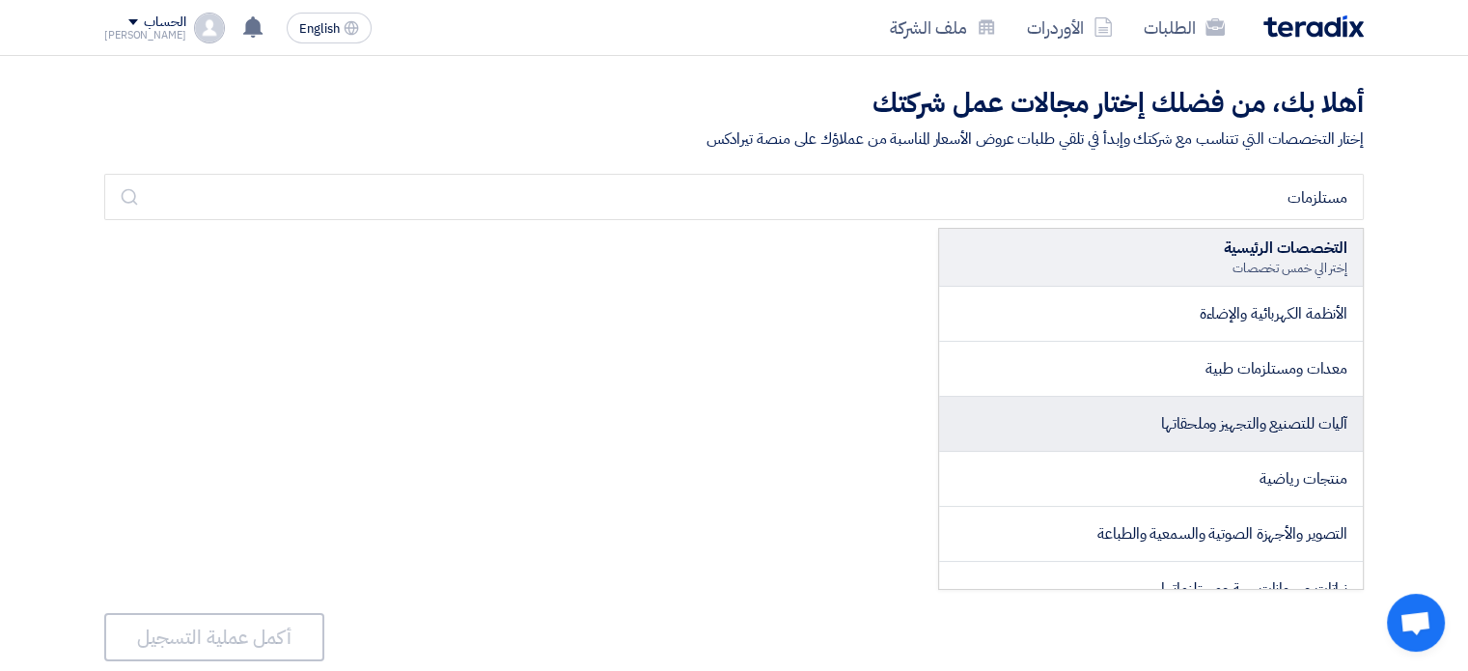
click at [1142, 434] on li "آليات للتصنيع والتجهيز وملحقاتها" at bounding box center [1151, 424] width 424 height 55
